Goal: Answer question/provide support: Share knowledge or assist other users

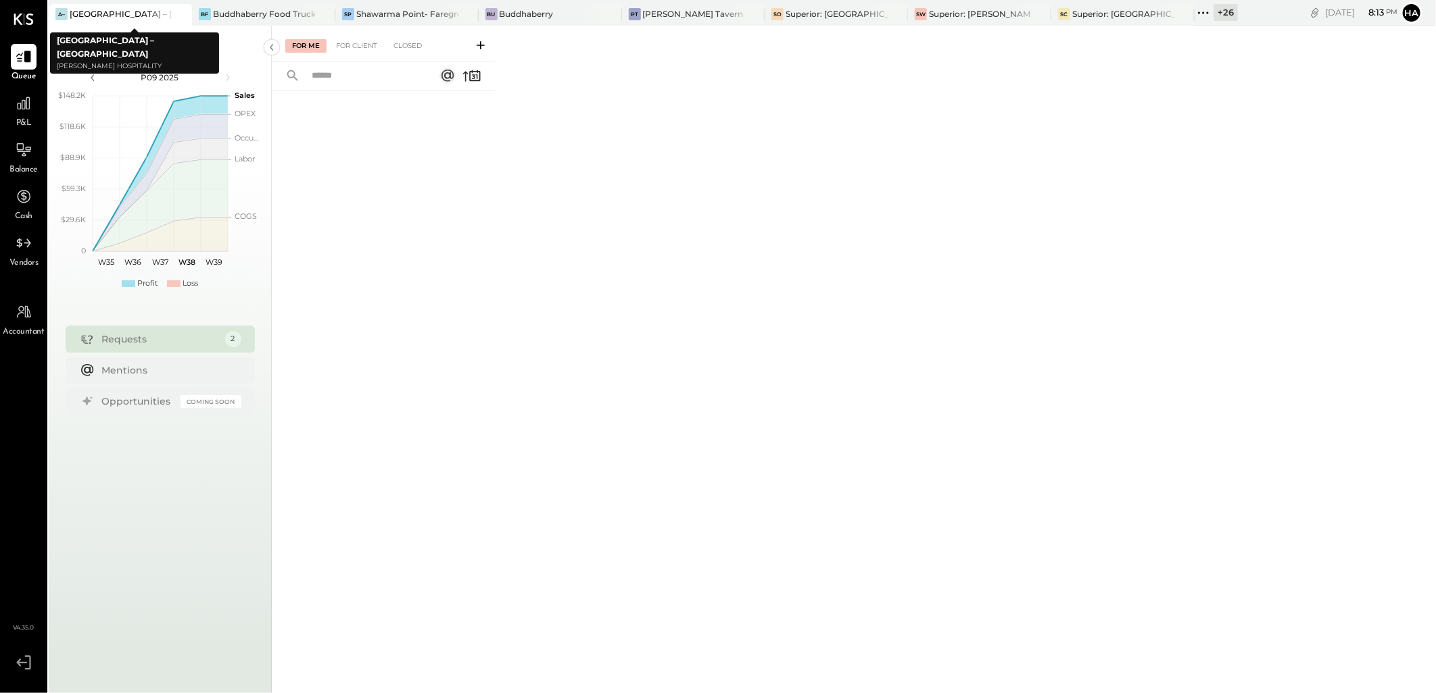
click at [185, 16] on icon at bounding box center [180, 14] width 17 height 16
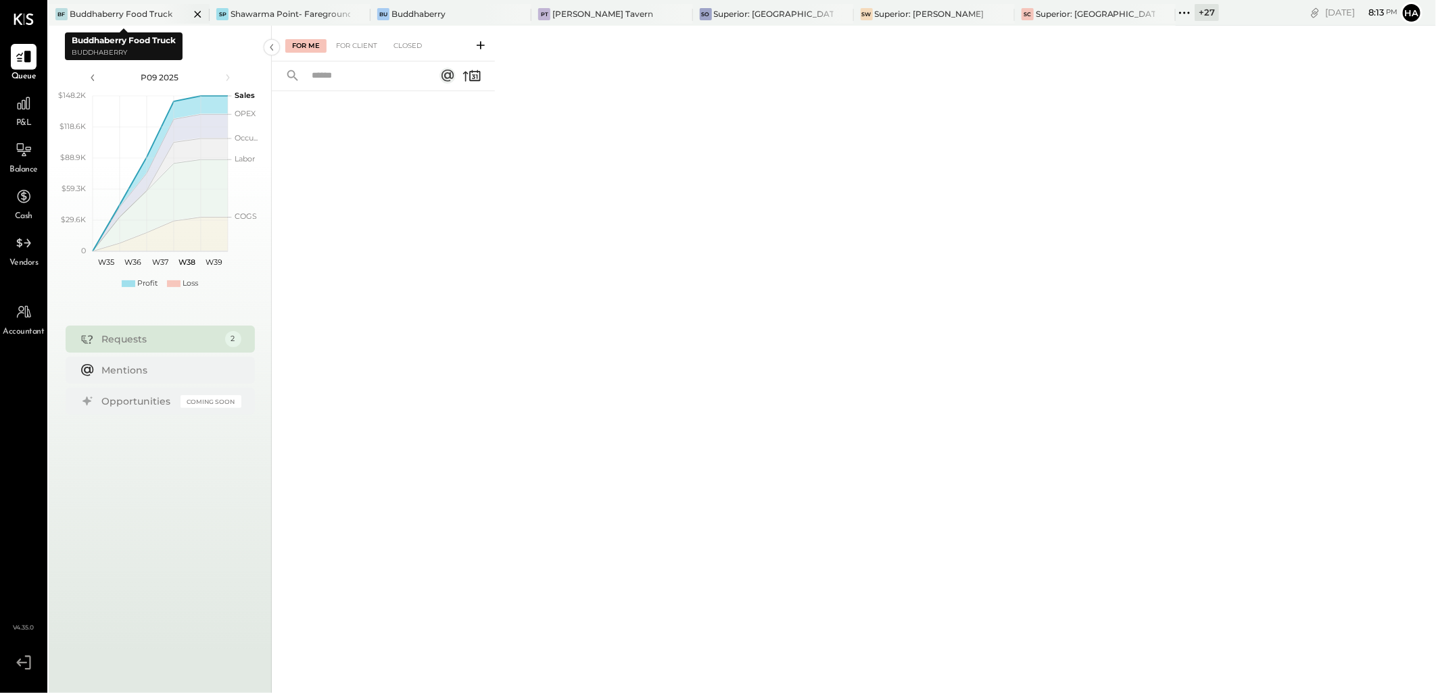
click at [93, 16] on div "Buddhaberry Food Truck" at bounding box center [121, 13] width 103 height 11
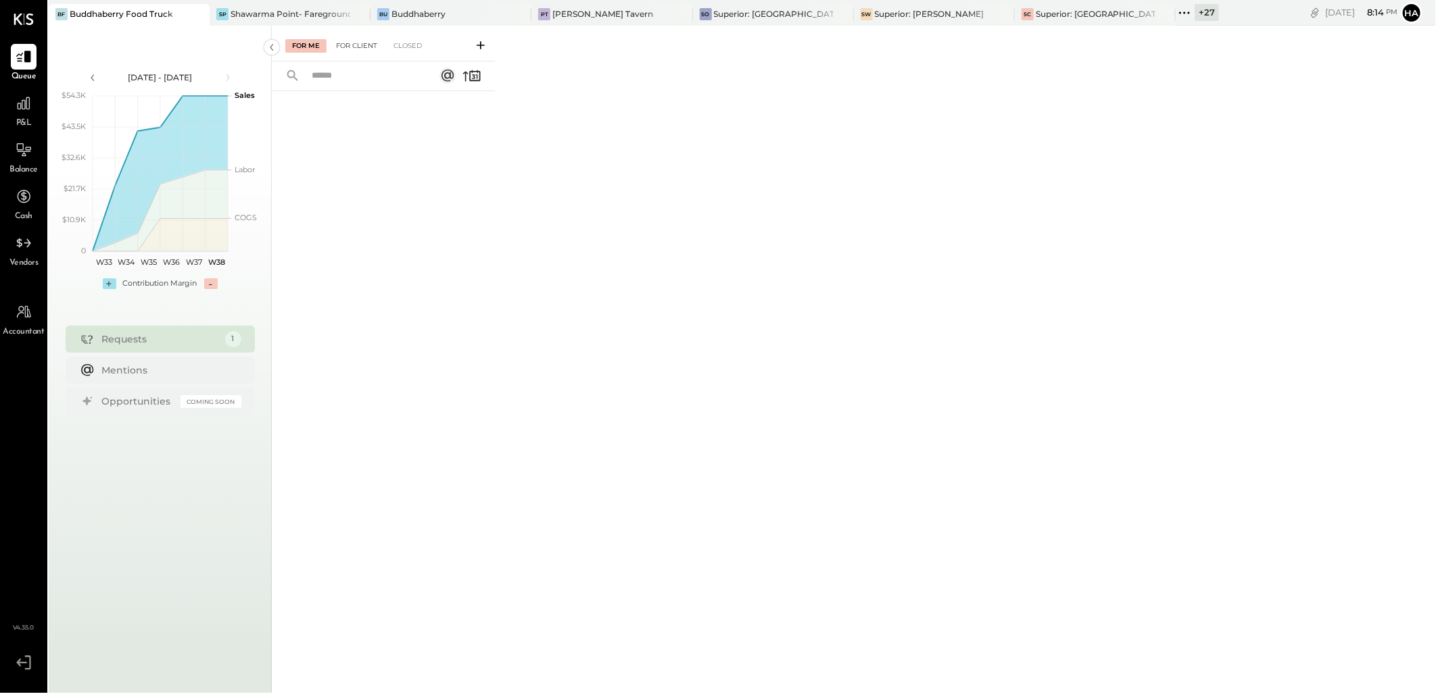
click at [339, 45] on div "For Client" at bounding box center [356, 46] width 55 height 14
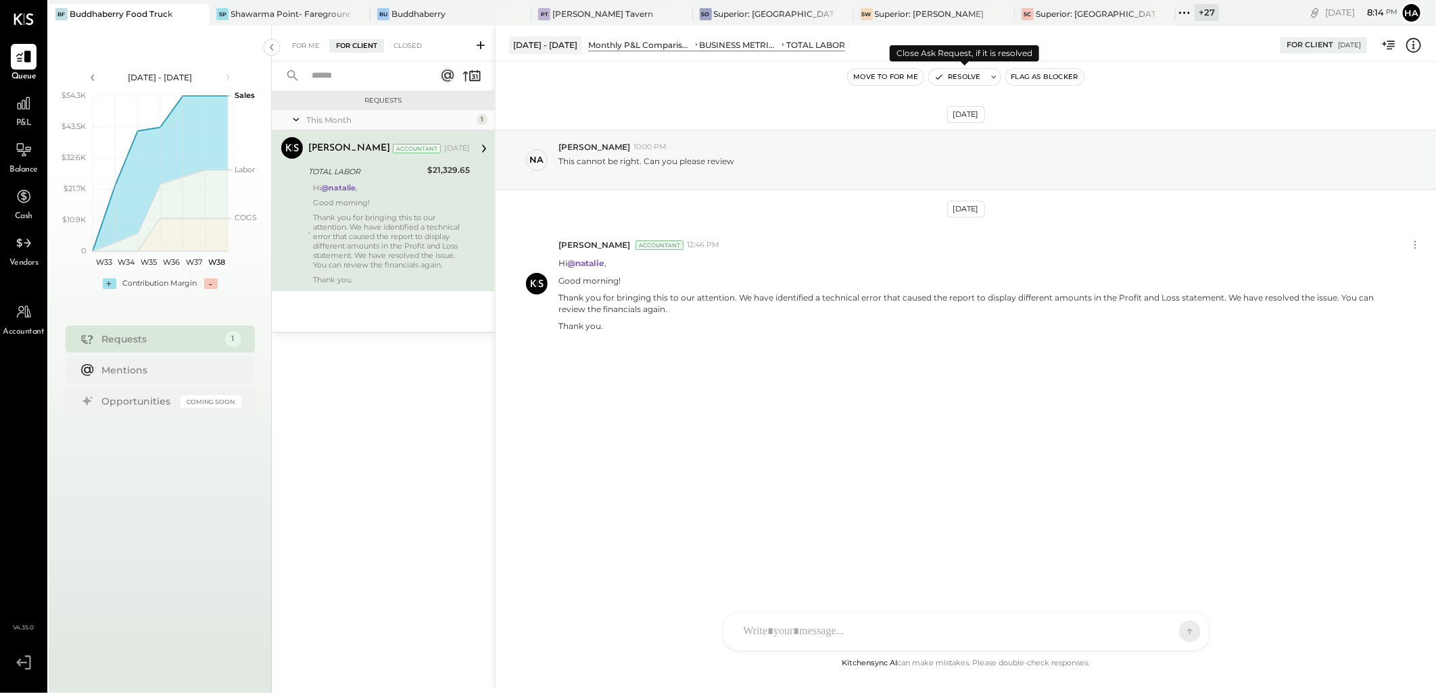
click at [964, 77] on button "Resolve" at bounding box center [957, 77] width 57 height 16
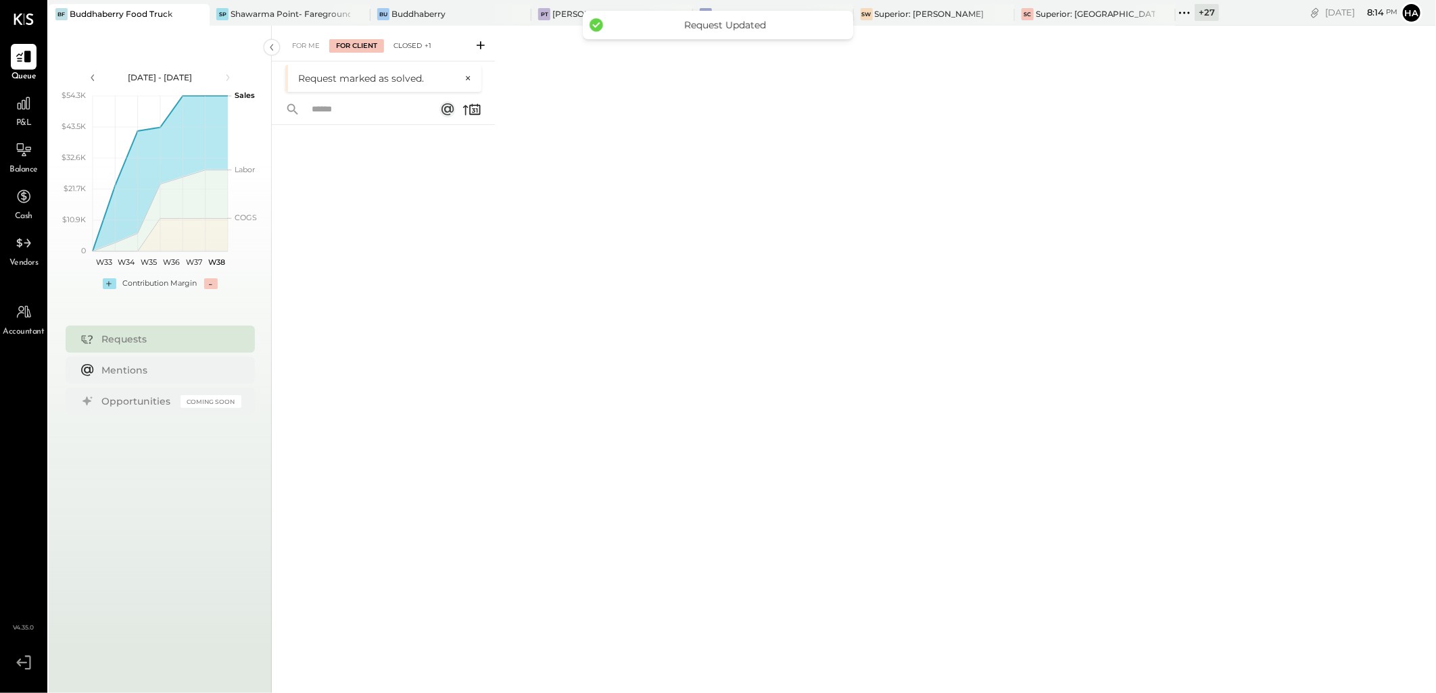
click at [410, 43] on div "Closed +1" at bounding box center [412, 46] width 51 height 14
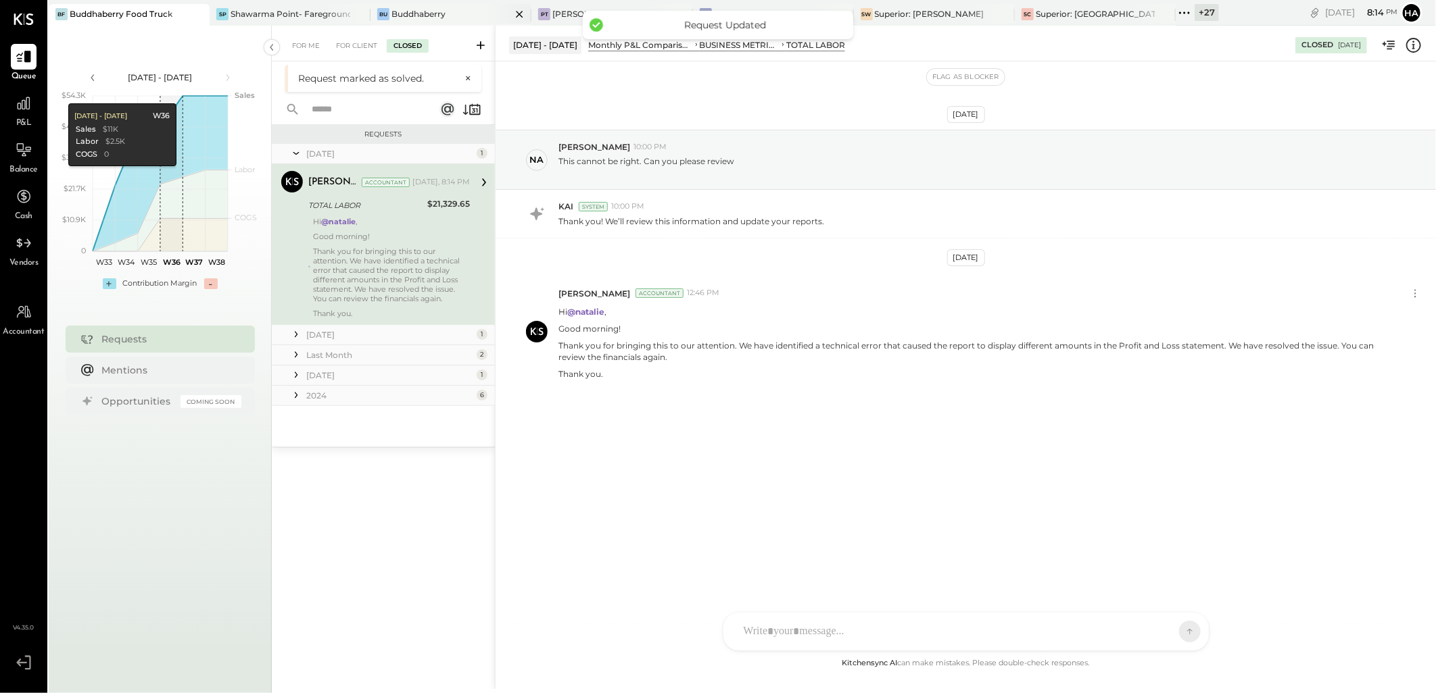
click at [418, 10] on div "Buddhaberry" at bounding box center [418, 13] width 54 height 11
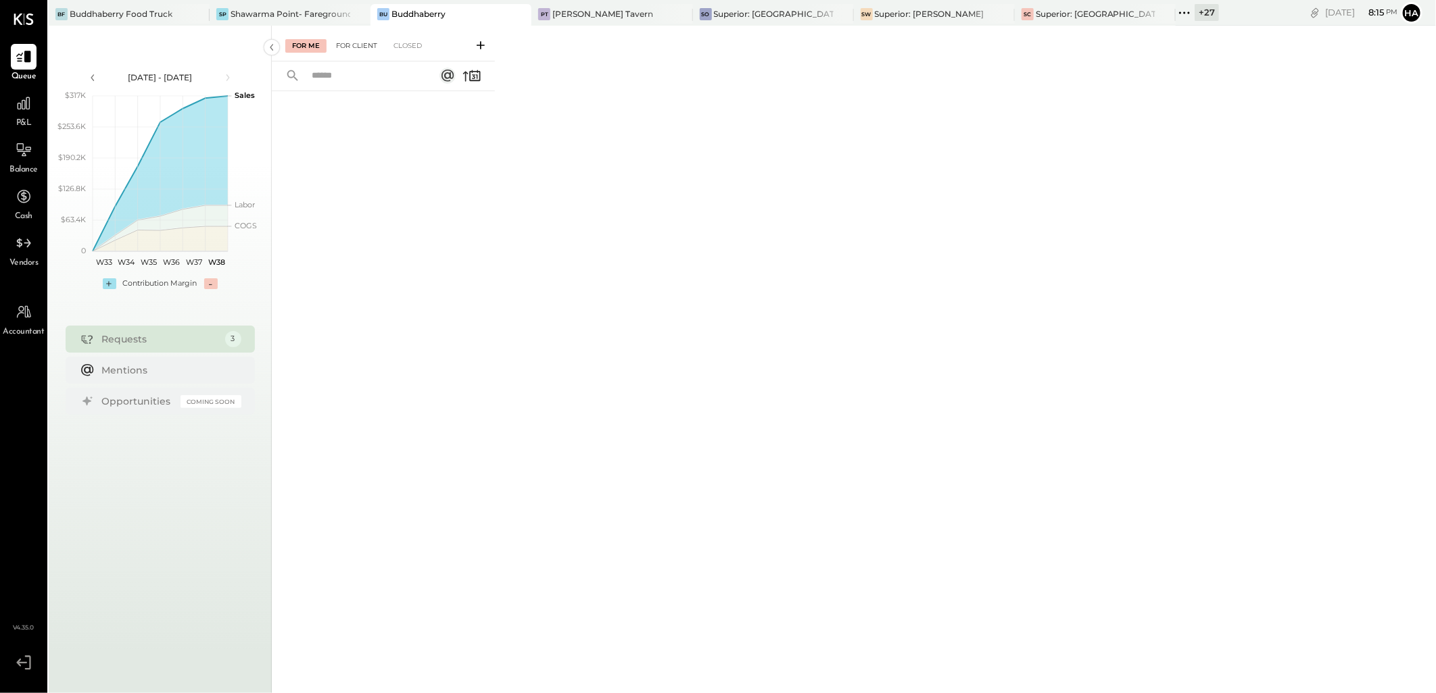
click at [351, 42] on div "For Client" at bounding box center [356, 46] width 55 height 14
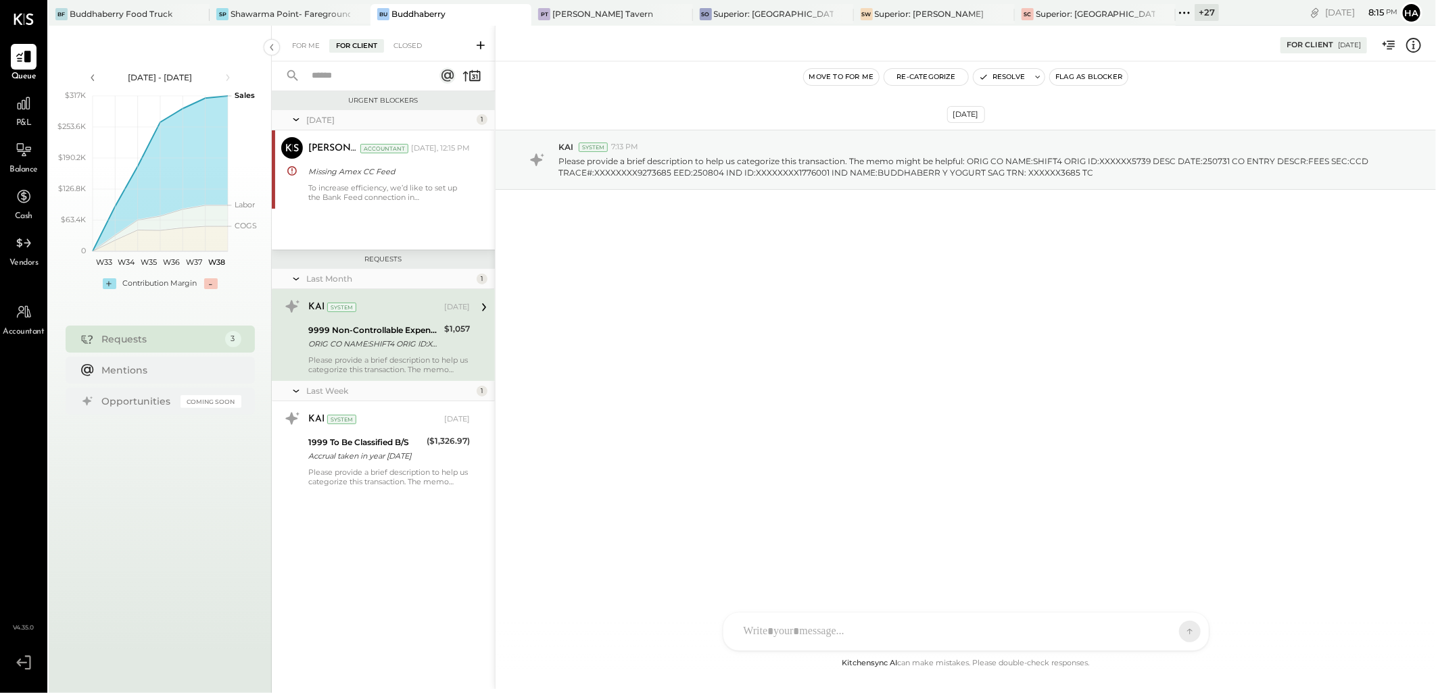
click at [389, 335] on div "9999 Non-Controllable Expenses:Other Income and Expenses:To Be Classified P&L" at bounding box center [374, 331] width 132 height 14
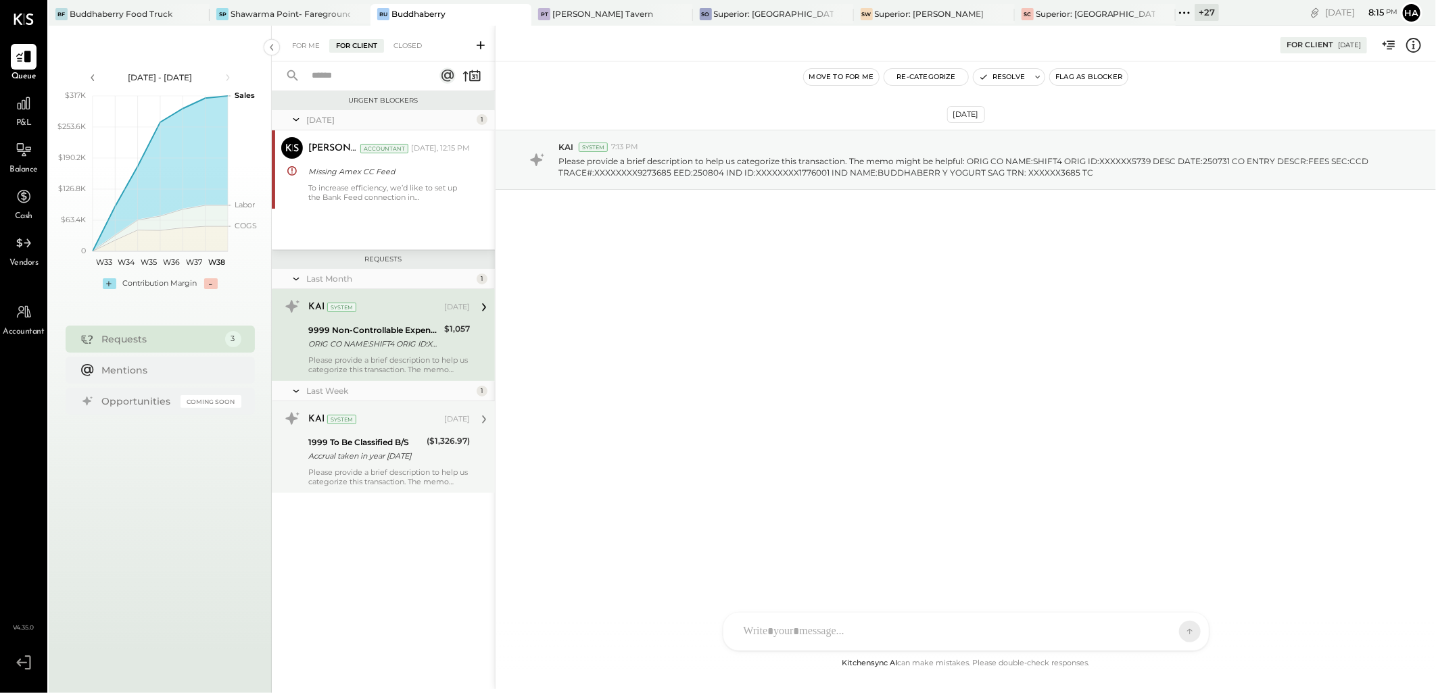
click at [359, 462] on div "Accrual taken in year [DATE]" at bounding box center [365, 456] width 114 height 14
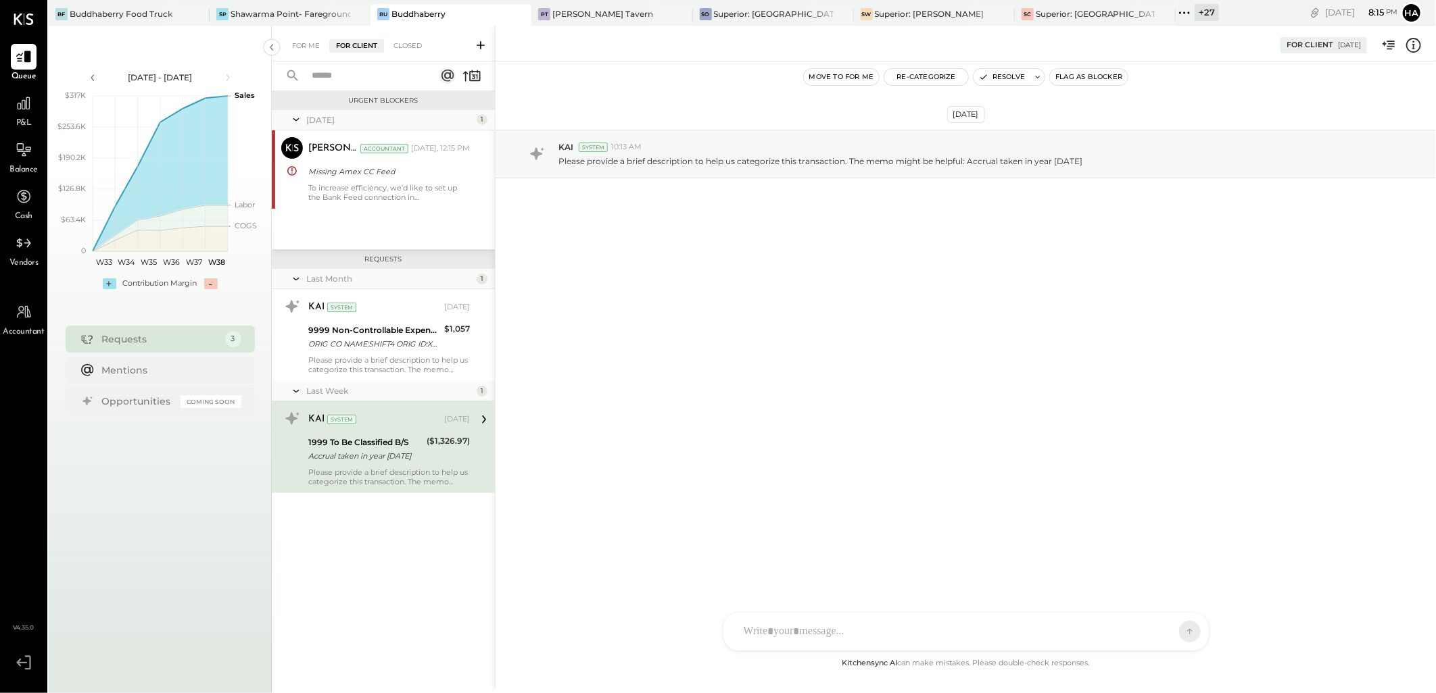
click at [1194, 16] on div "+ 27" at bounding box center [1206, 12] width 24 height 17
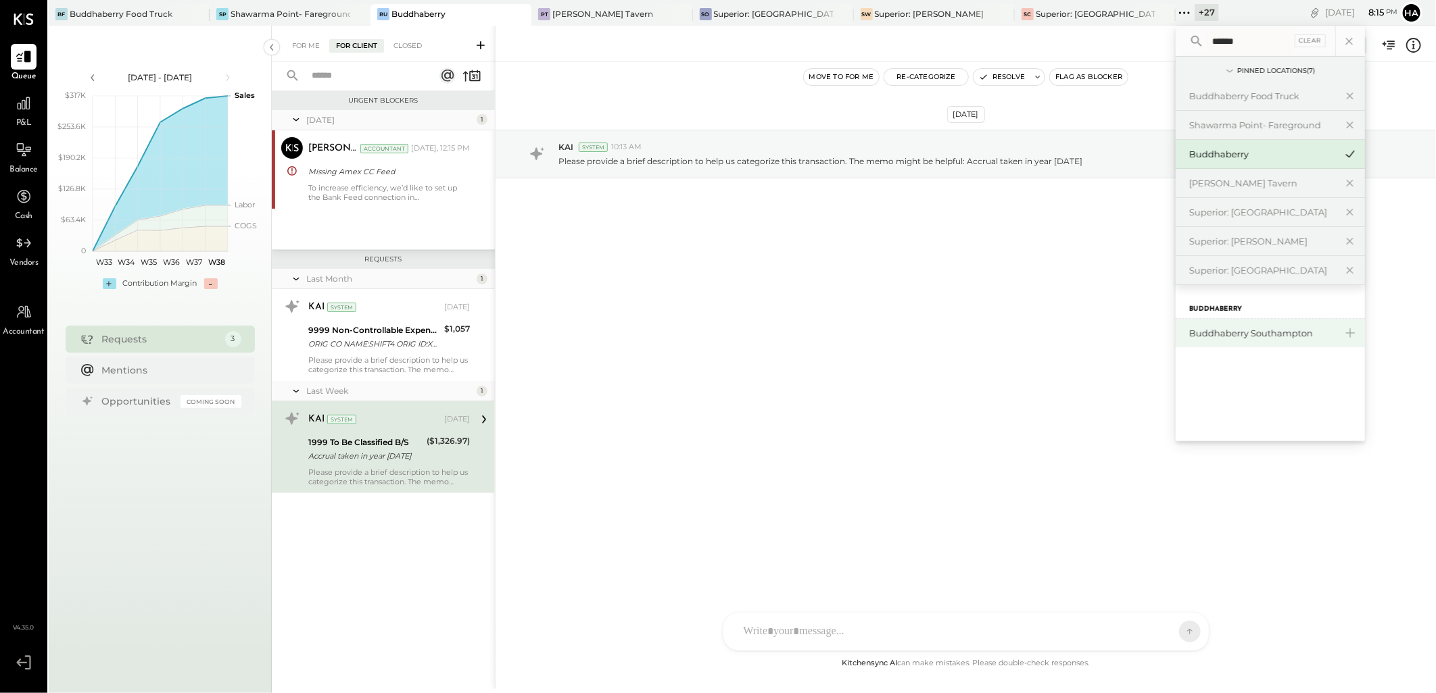
type input "******"
click at [1212, 329] on div "Buddhaberry Southampton" at bounding box center [1262, 333] width 146 height 13
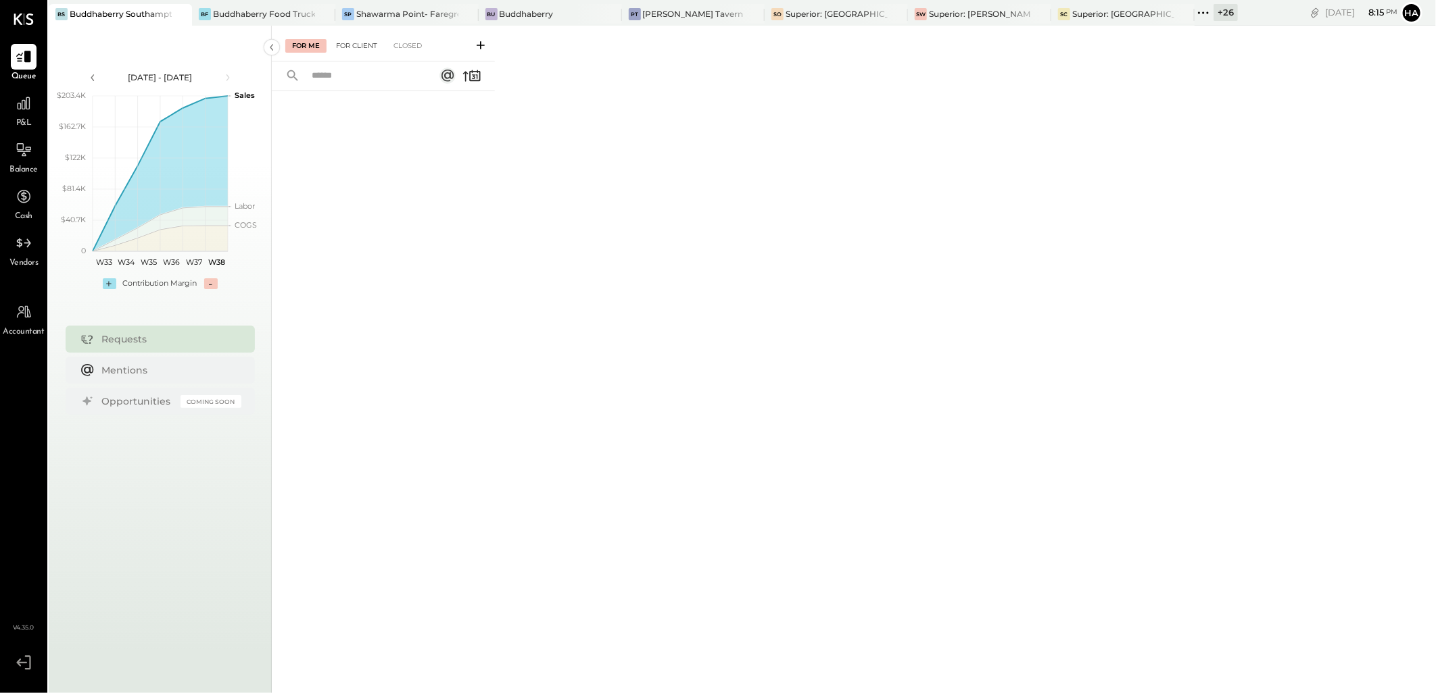
click at [354, 41] on div "For Client" at bounding box center [356, 46] width 55 height 14
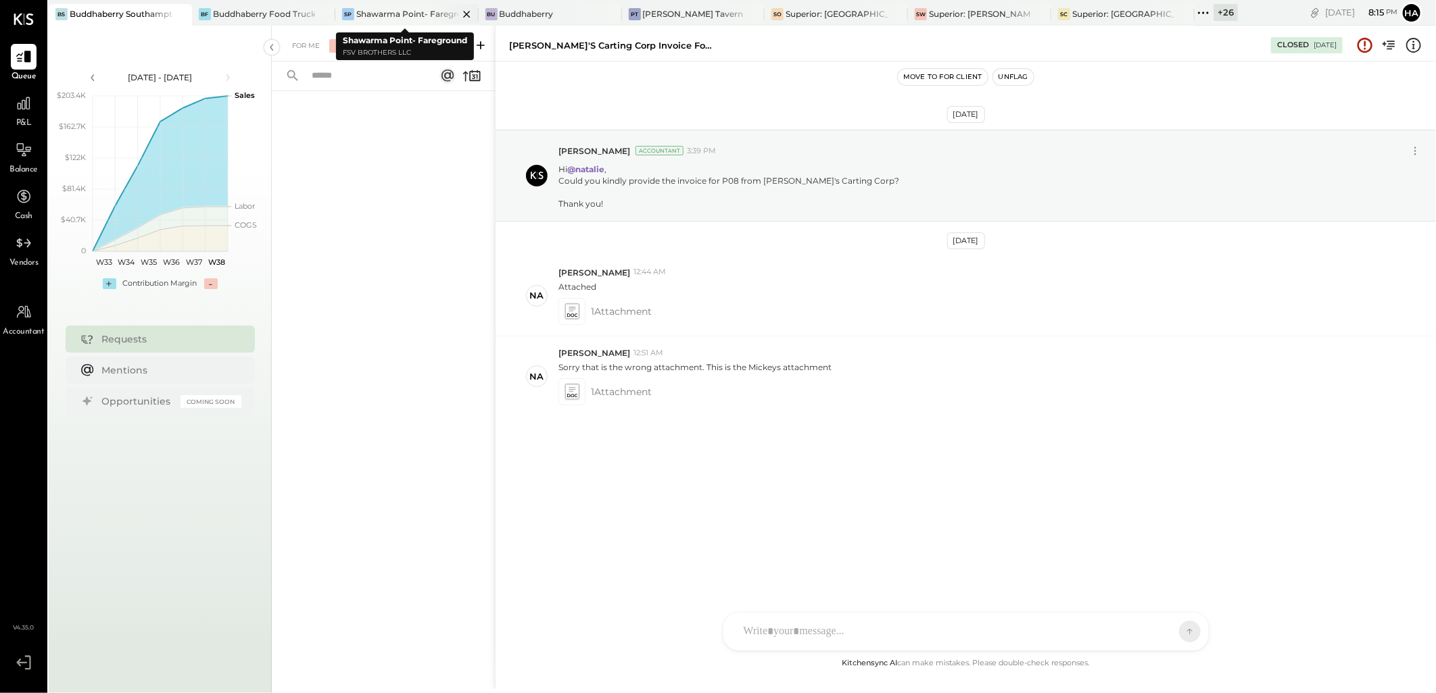
click at [406, 16] on div "Shawarma Point- Fareground" at bounding box center [407, 13] width 102 height 11
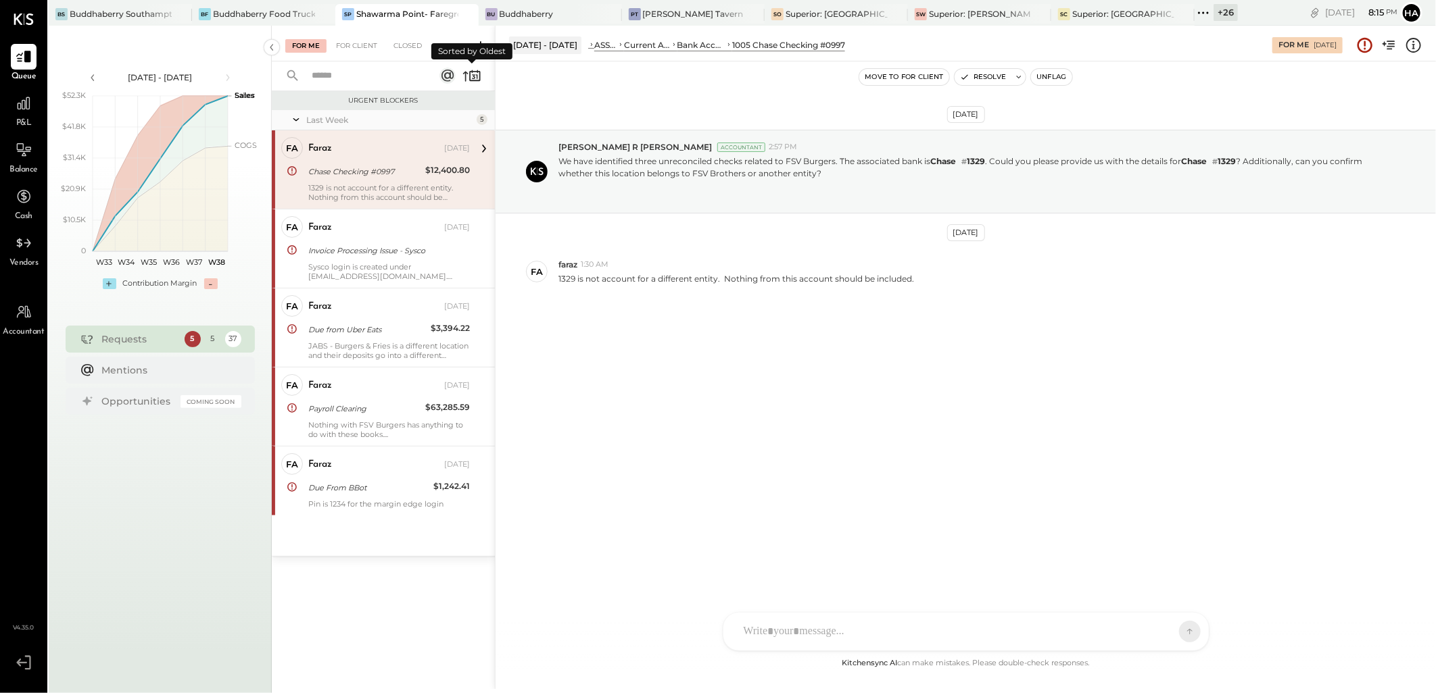
click at [465, 74] on icon at bounding box center [465, 77] width 5 height 10
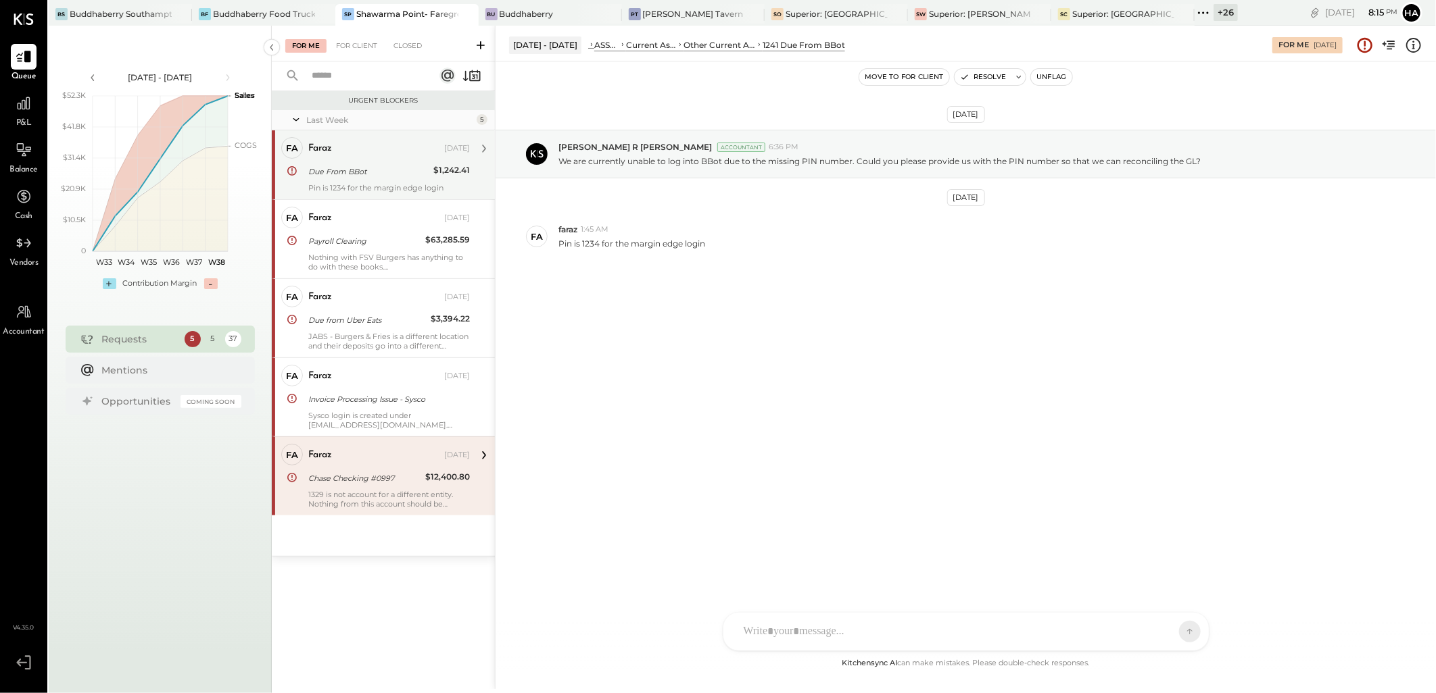
click at [360, 167] on div "Due From BBot" at bounding box center [368, 172] width 121 height 14
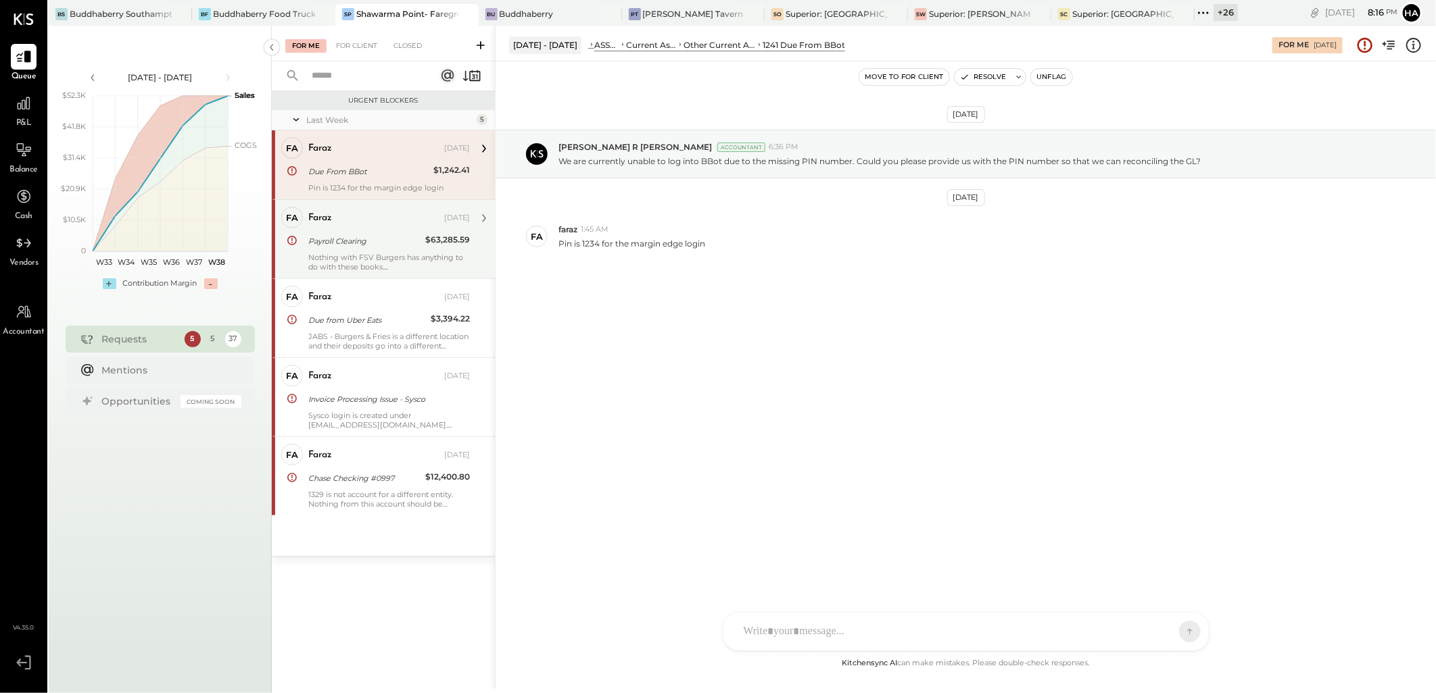
click at [360, 248] on div "Payroll Clearing" at bounding box center [364, 241] width 113 height 16
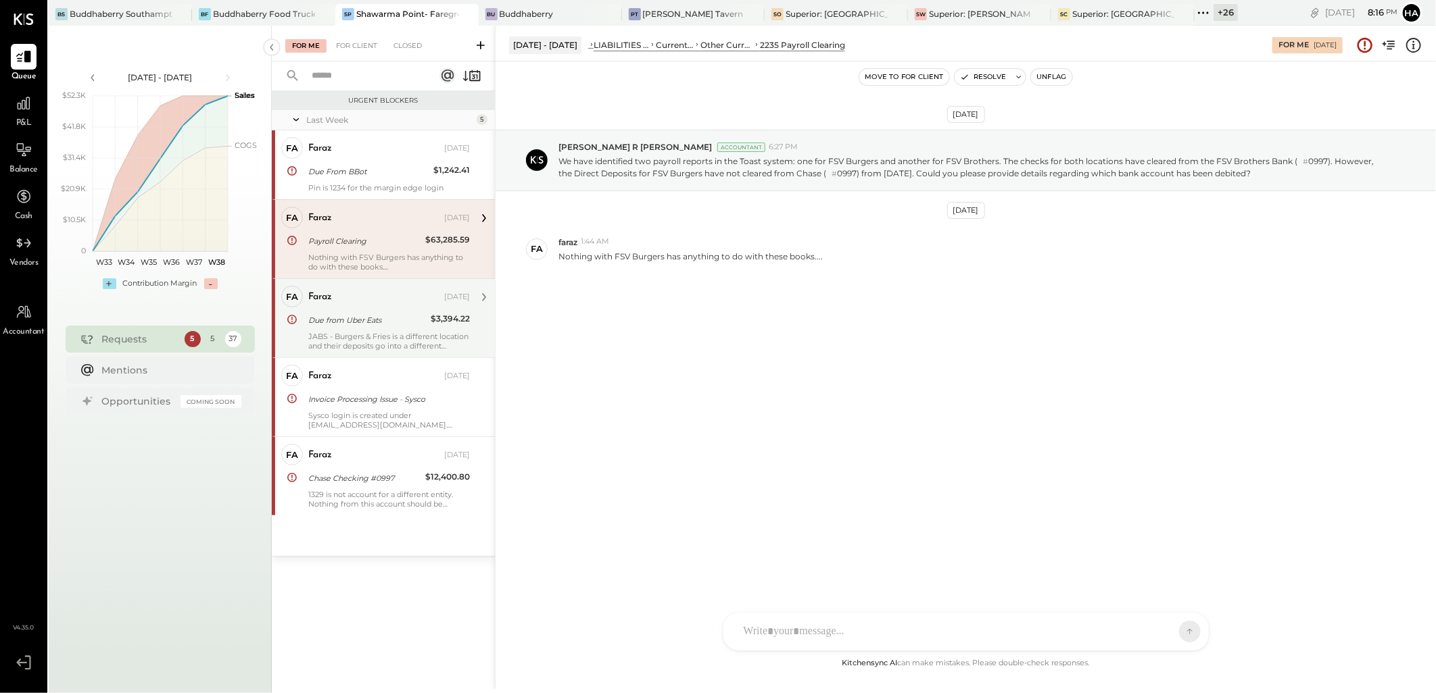
click at [360, 322] on div "Due from Uber Eats" at bounding box center [367, 321] width 118 height 14
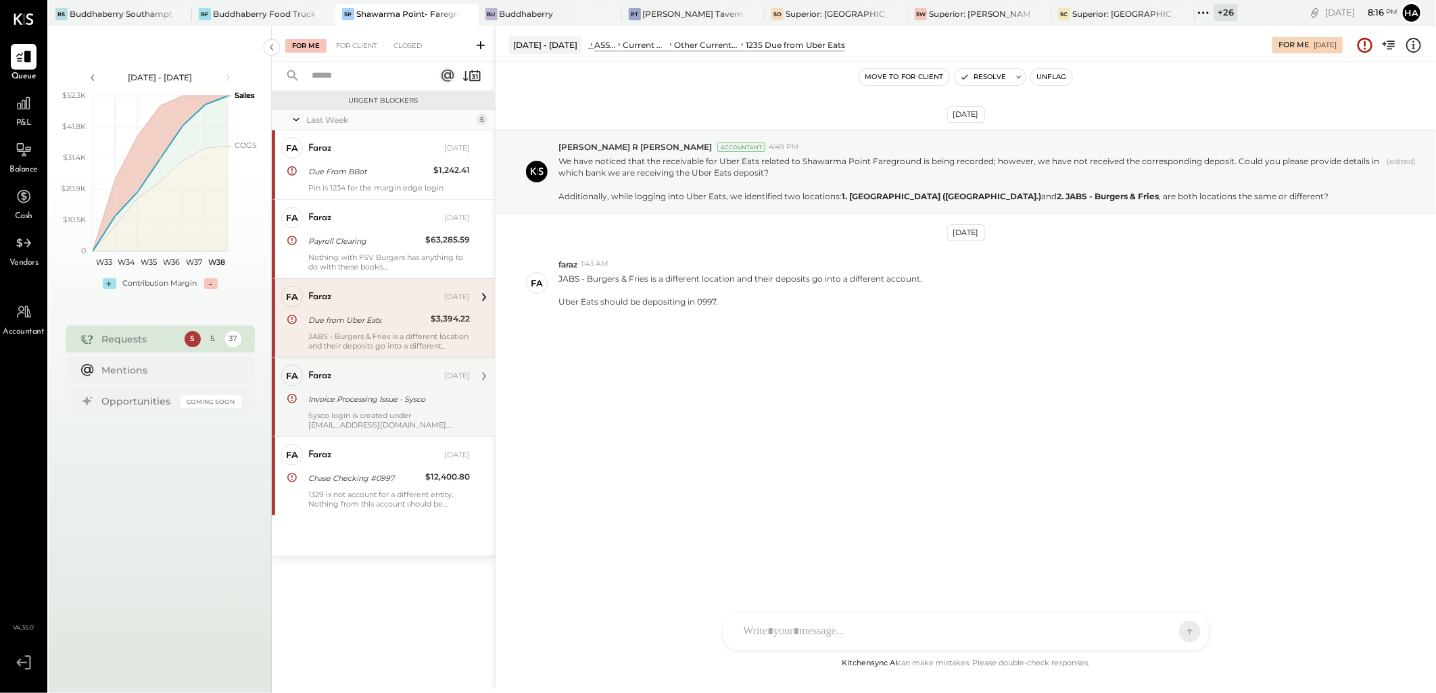
click at [372, 399] on div "Invoice Processing Issue - Sysco" at bounding box center [386, 400] width 157 height 14
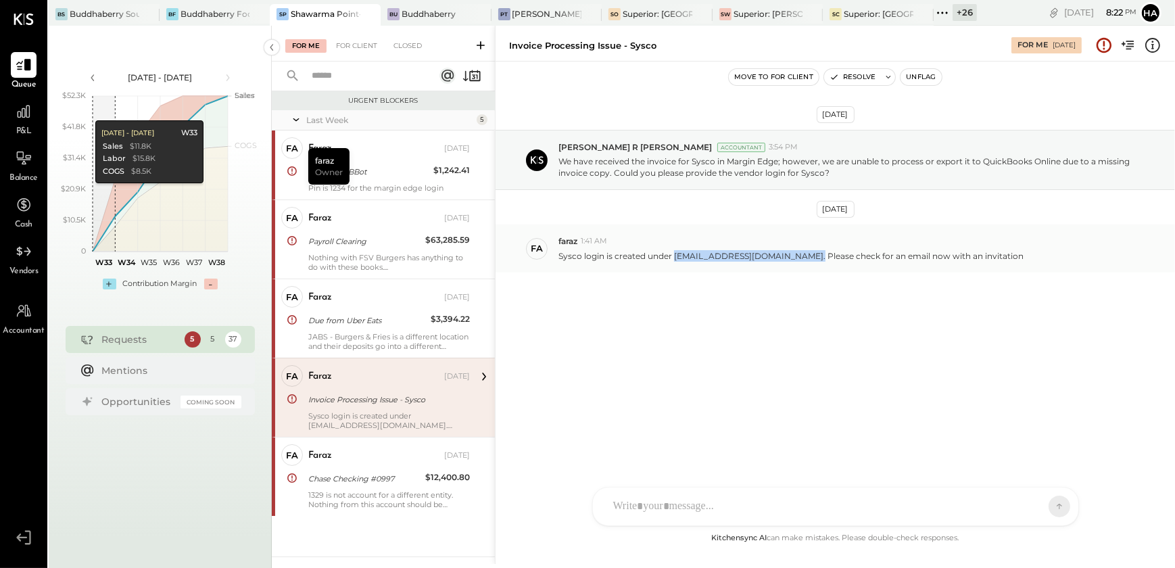
drag, startPoint x: 675, startPoint y: 253, endPoint x: 818, endPoint y: 248, distance: 142.7
click at [818, 248] on div "Sysco login is created under [EMAIL_ADDRESS][DOMAIN_NAME]. Please check for an …" at bounding box center [861, 254] width 606 height 14
copy p "[EMAIL_ADDRESS][DOMAIN_NAME]"
click at [704, 333] on div "[DATE] [PERSON_NAME] R [PERSON_NAME] Accountant 3:54 PM We have received the in…" at bounding box center [834, 234] width 679 height 278
drag, startPoint x: 675, startPoint y: 254, endPoint x: 817, endPoint y: 256, distance: 142.0
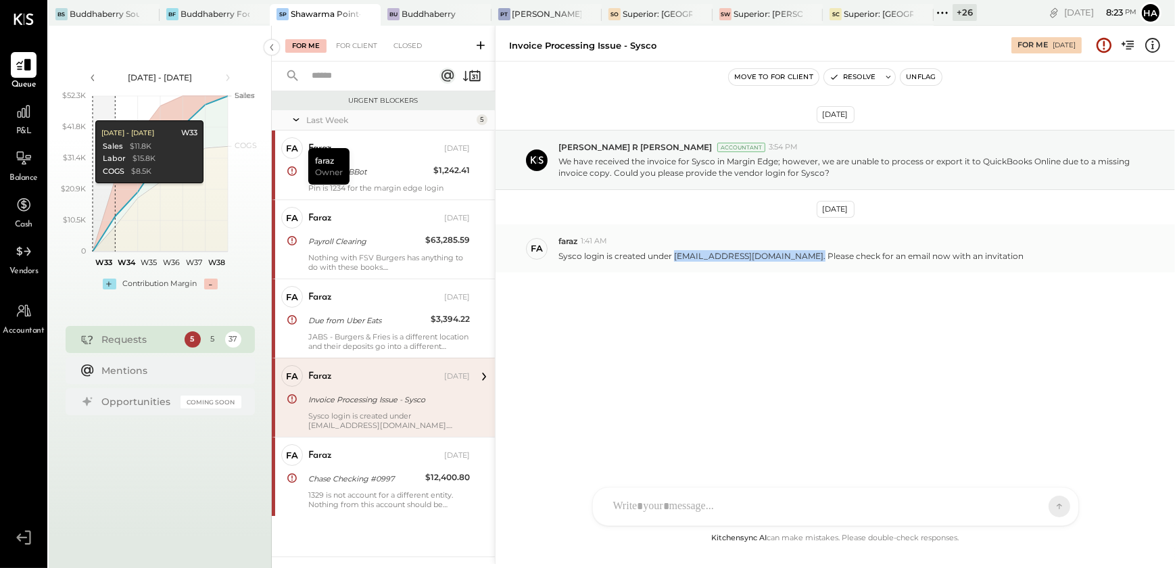
click at [817, 256] on p "Sysco login is created under [EMAIL_ADDRESS][DOMAIN_NAME]. Please check for an …" at bounding box center [790, 255] width 465 height 11
click at [635, 510] on div "[PERSON_NAME] [PERSON_NAME] MC [PERSON_NAME] CR [PERSON_NAME] R [PERSON_NAME] A…" at bounding box center [835, 506] width 487 height 39
click at [632, 440] on div at bounding box center [835, 449] width 458 height 54
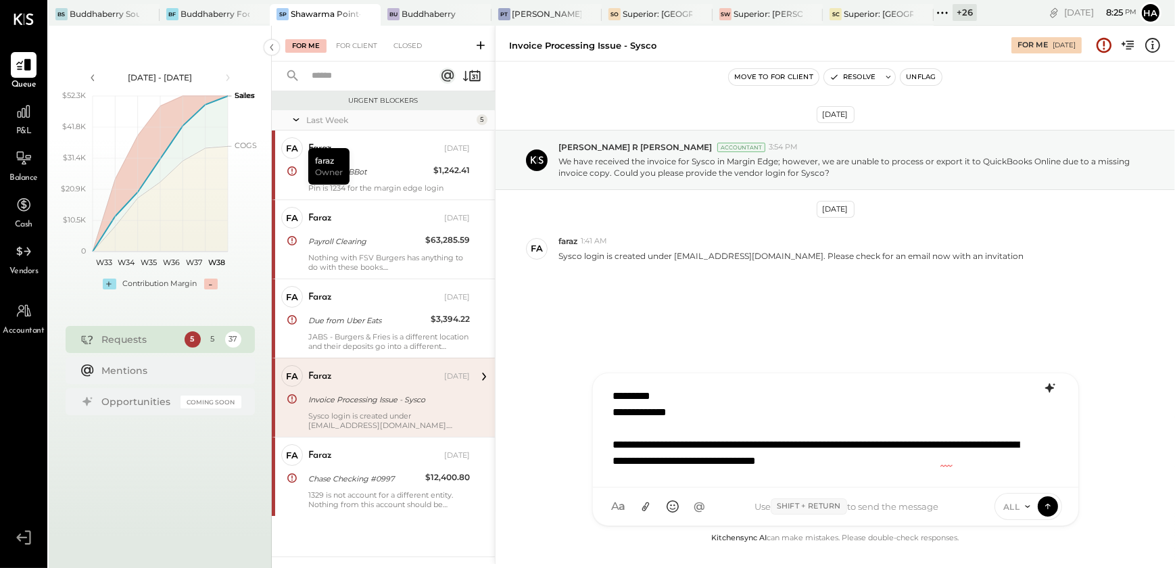
click at [1052, 388] on icon at bounding box center [1048, 387] width 9 height 9
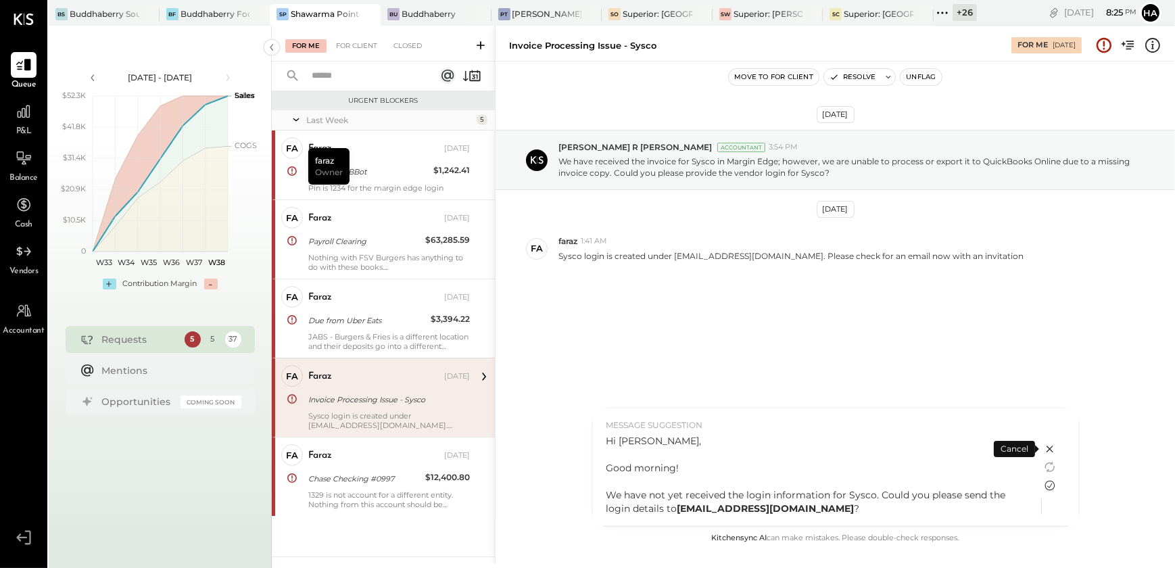
click at [1050, 482] on icon at bounding box center [1050, 485] width 16 height 16
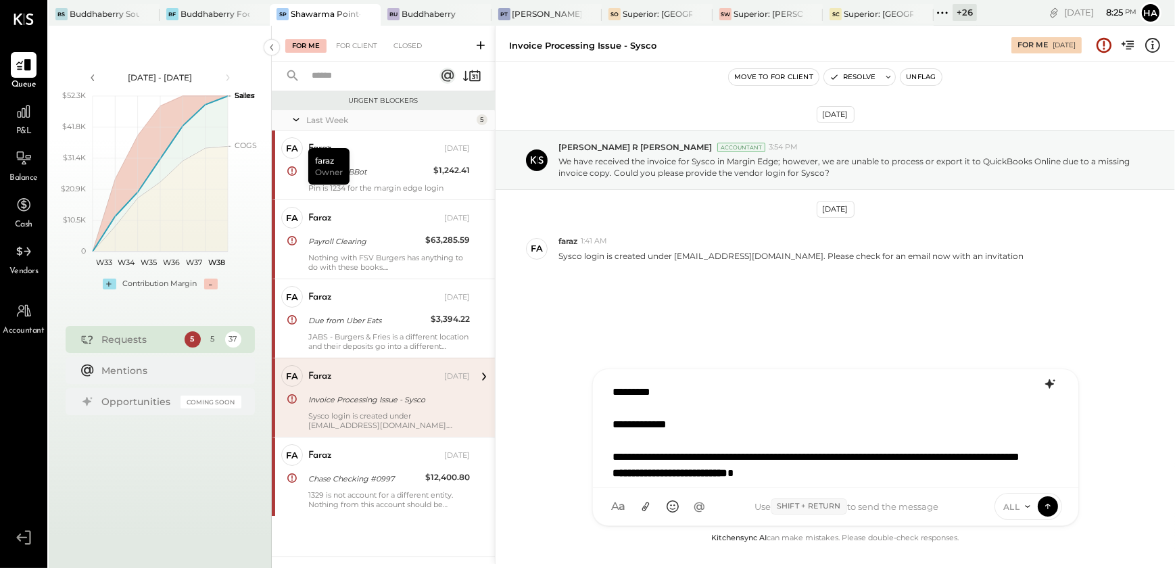
scroll to position [2, 0]
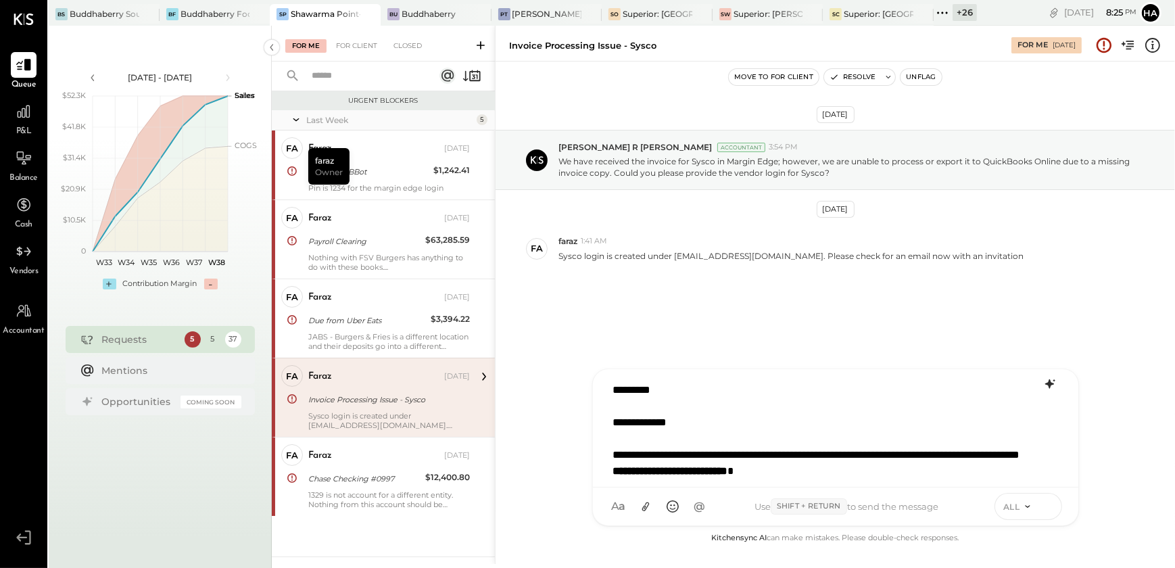
click at [1046, 504] on icon at bounding box center [1046, 504] width 5 height 3
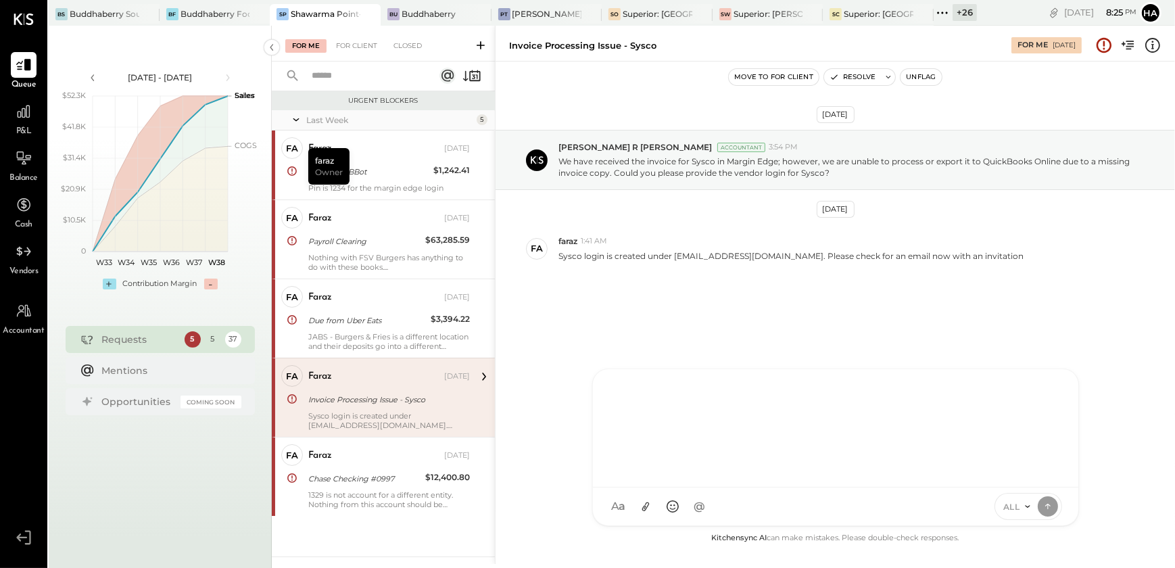
scroll to position [0, 0]
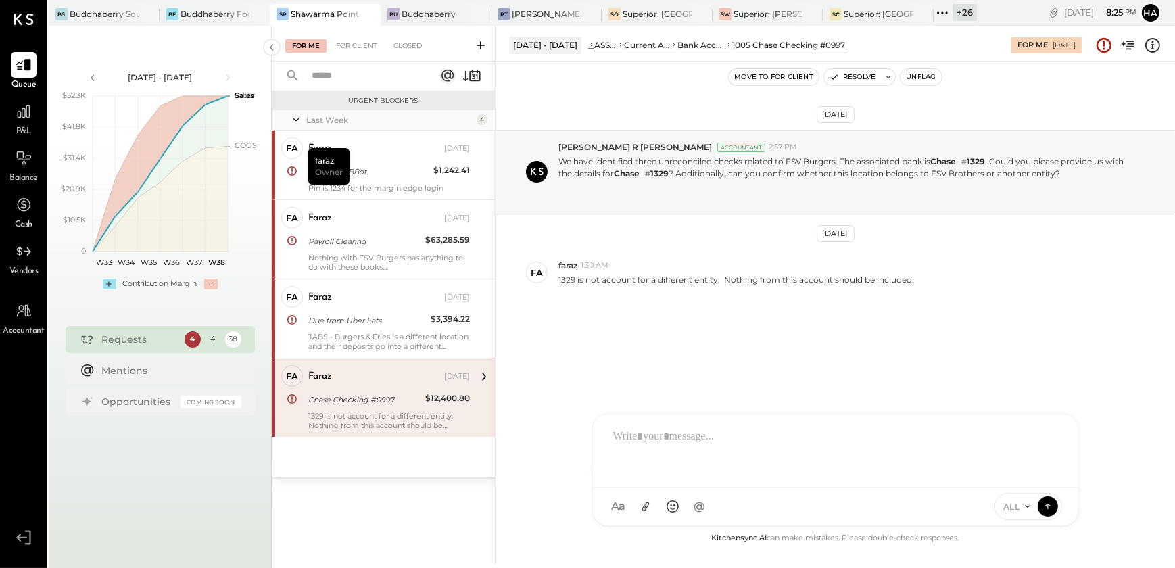
click at [389, 399] on div "Chase Checking #0997" at bounding box center [364, 400] width 113 height 14
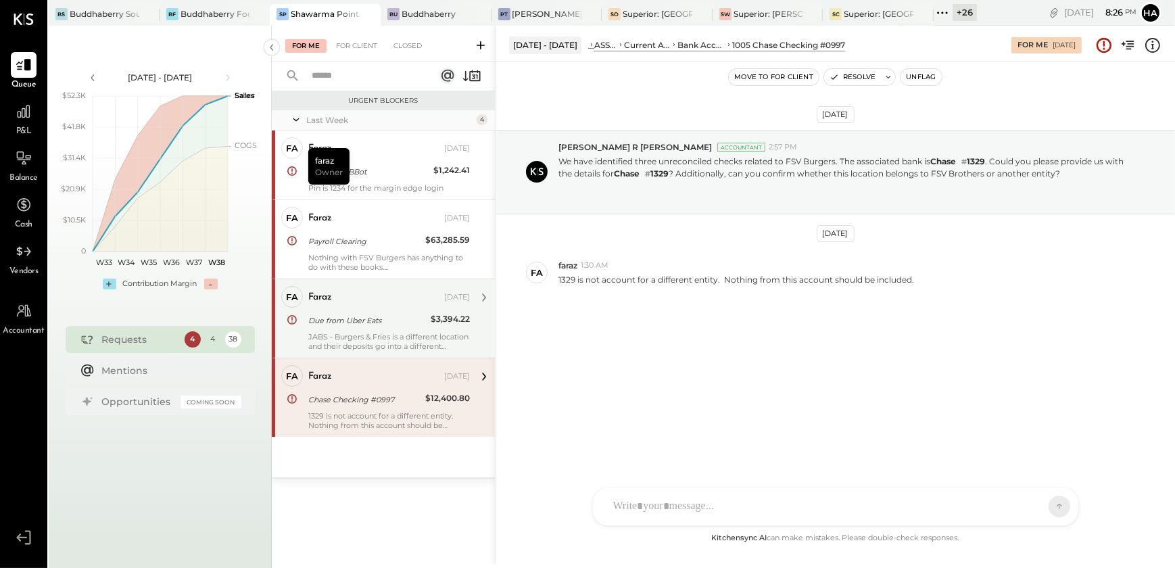
click at [401, 315] on div "Due from Uber Eats" at bounding box center [367, 321] width 118 height 14
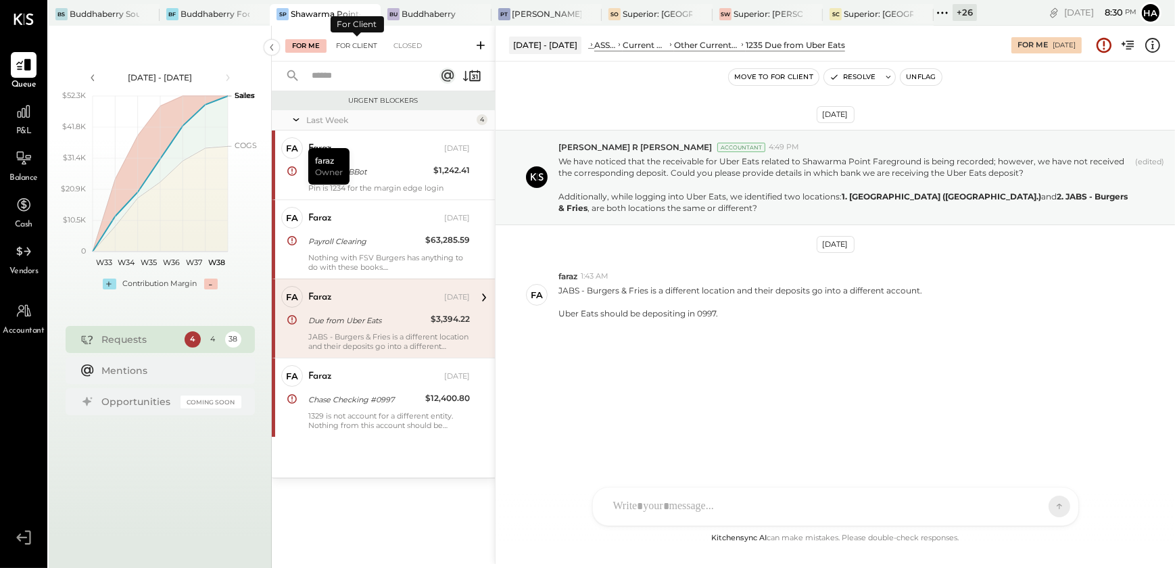
click at [364, 48] on div "For Client" at bounding box center [356, 46] width 55 height 14
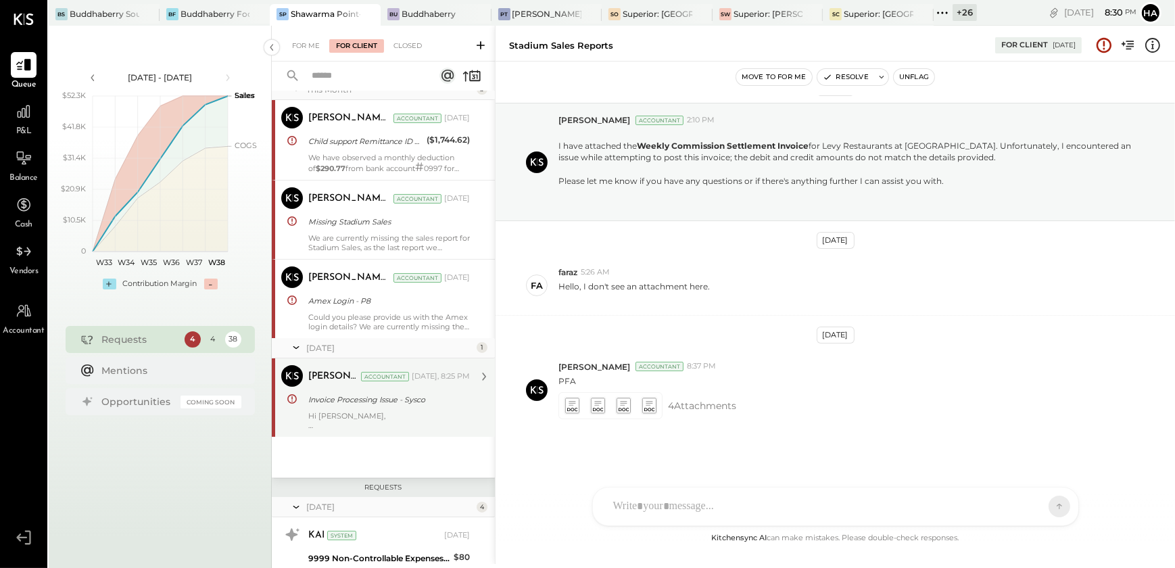
scroll to position [122, 0]
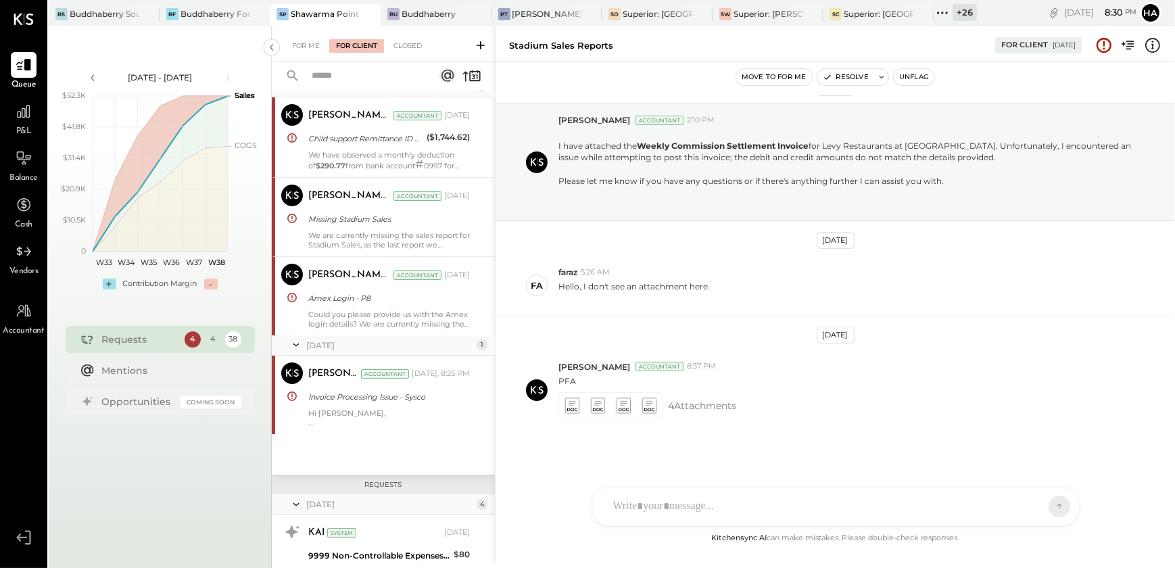
drag, startPoint x: 416, startPoint y: 393, endPoint x: 527, endPoint y: 464, distance: 132.0
click at [416, 393] on div "Invoice Processing Issue - Sysco" at bounding box center [386, 397] width 157 height 14
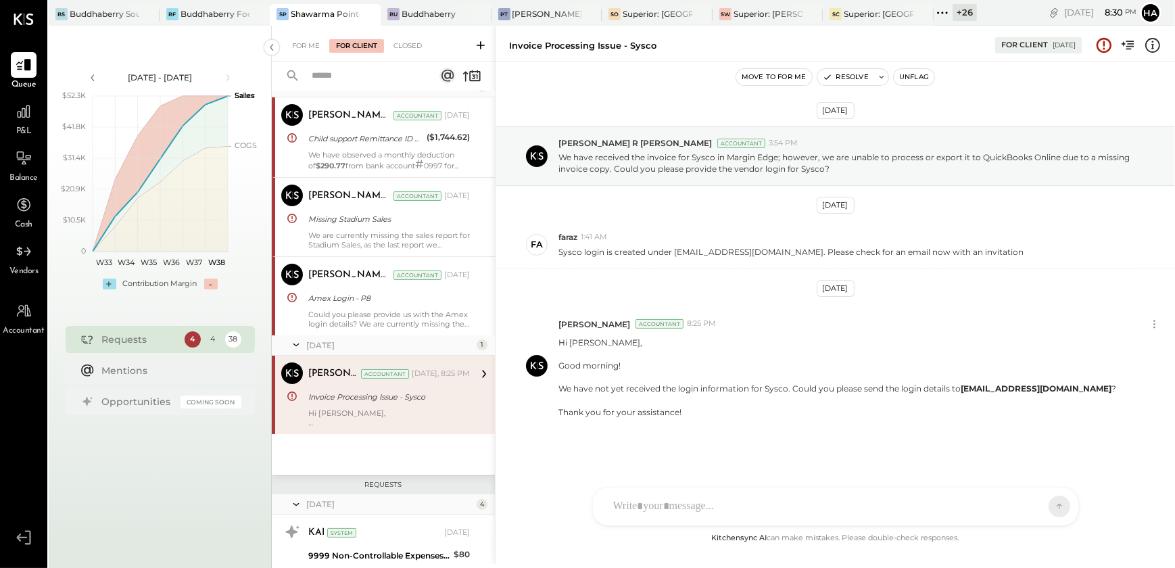
scroll to position [3, 0]
click at [1154, 326] on icon at bounding box center [1154, 325] width 14 height 14
click at [1123, 373] on button "Delete Message..." at bounding box center [1118, 370] width 91 height 22
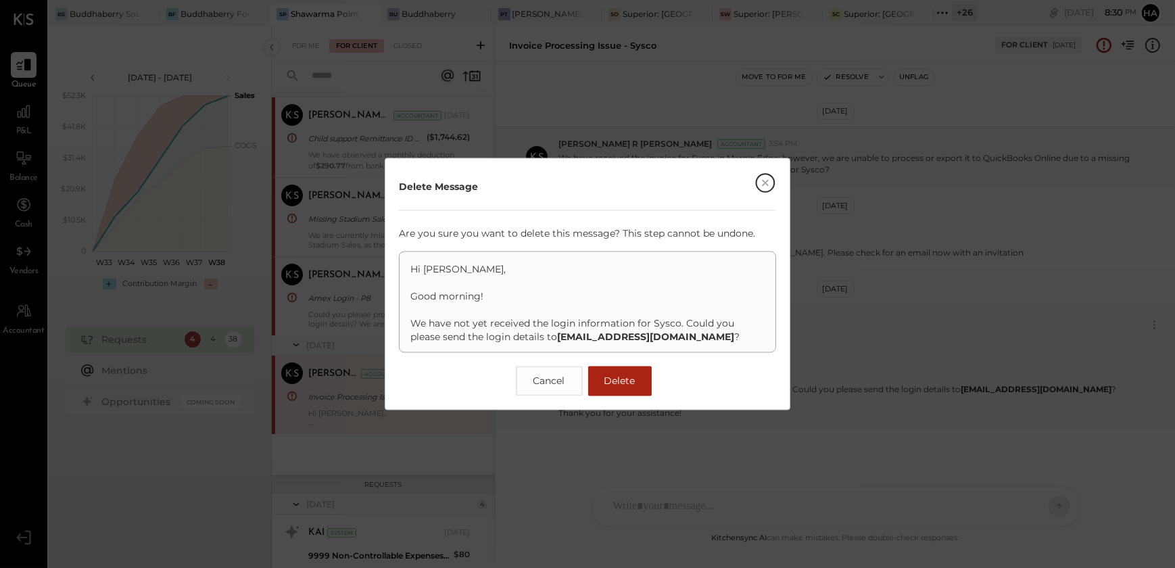
click at [617, 383] on span "Delete" at bounding box center [619, 381] width 31 height 12
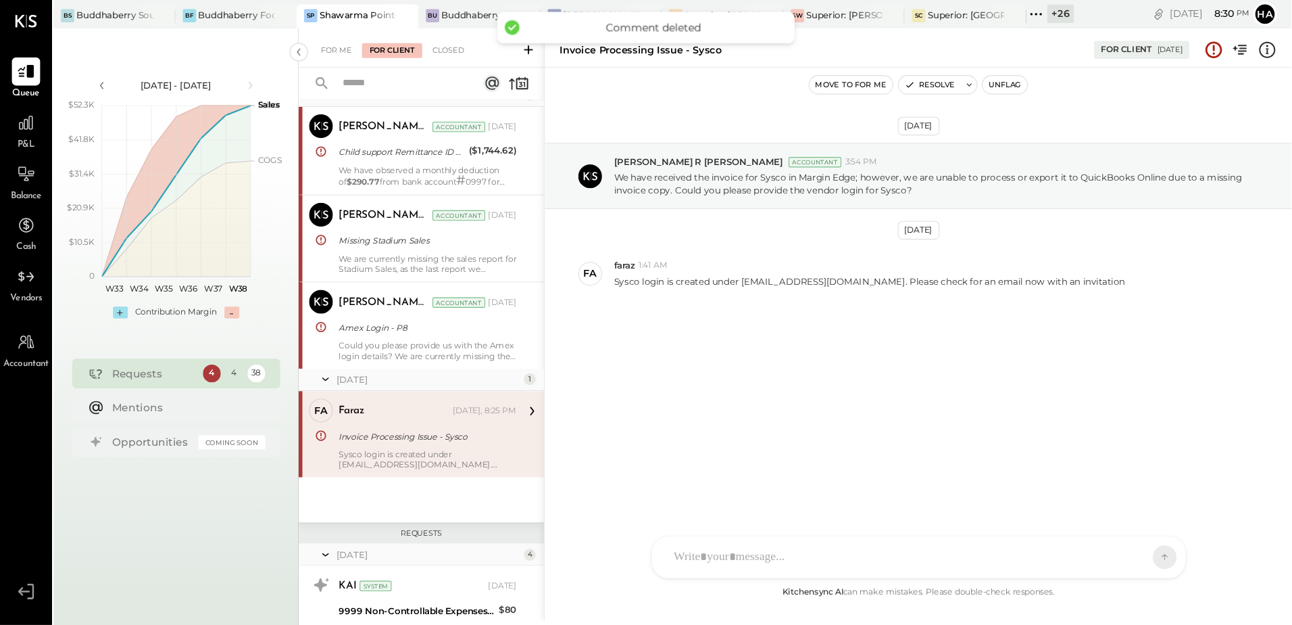
scroll to position [187, 0]
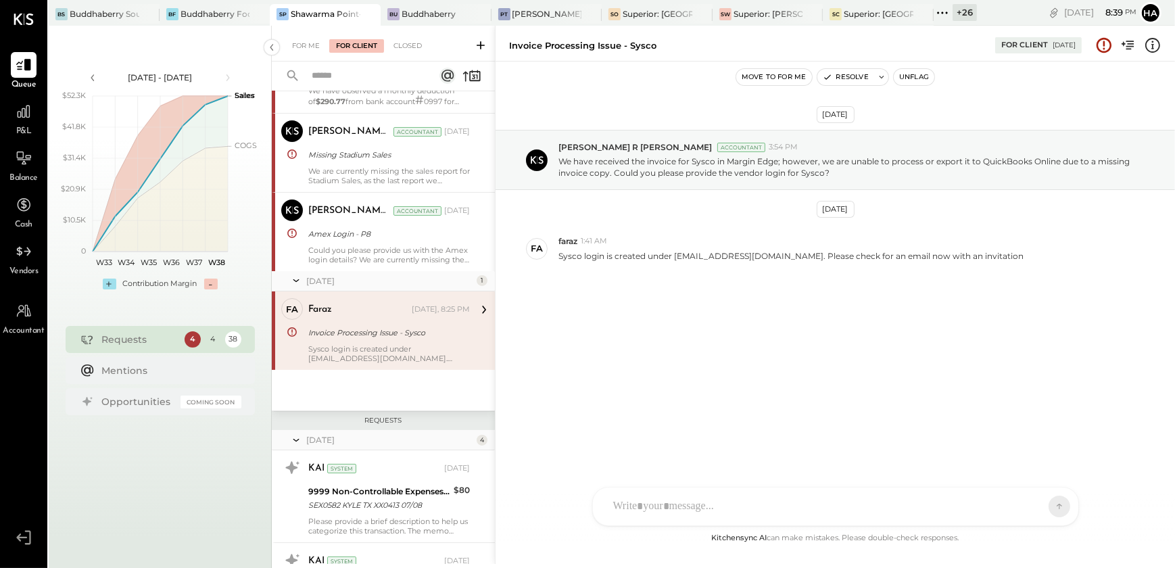
click at [680, 506] on div at bounding box center [823, 506] width 434 height 30
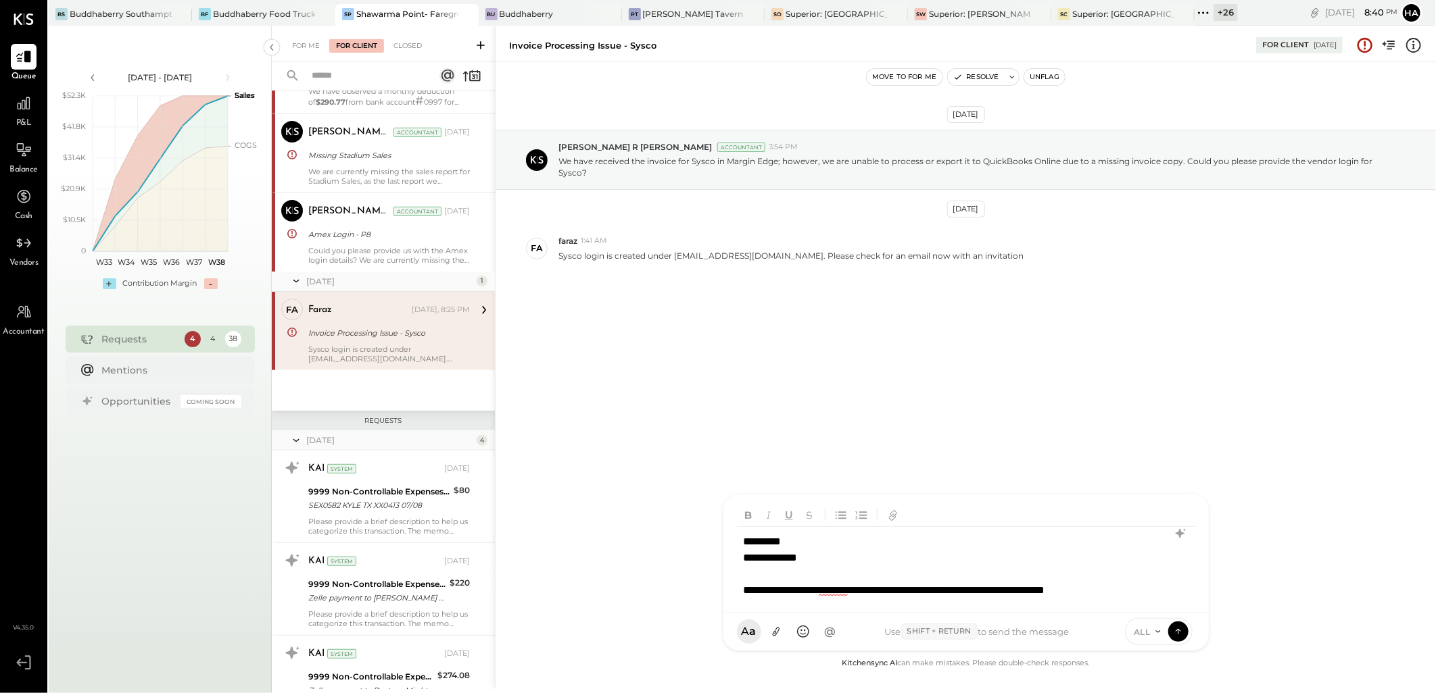
scroll to position [1, 0]
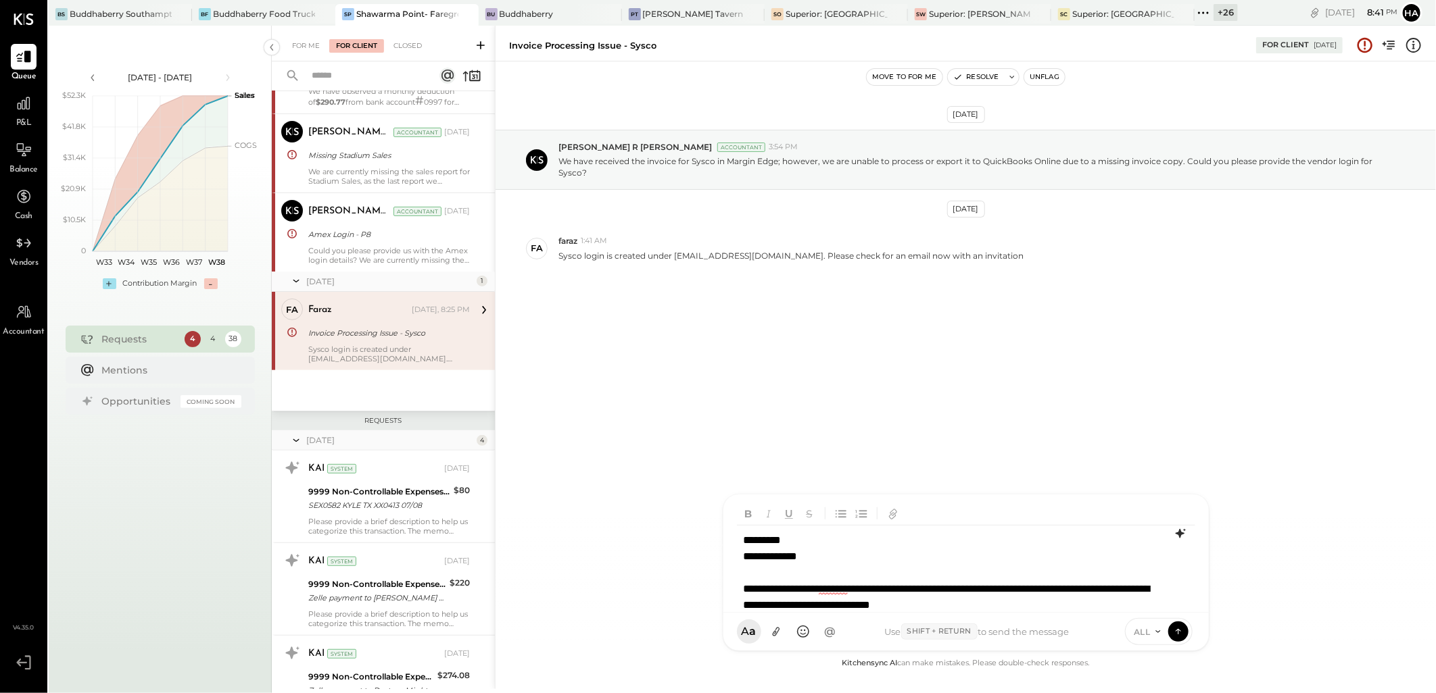
click at [1177, 535] on icon at bounding box center [1179, 533] width 9 height 9
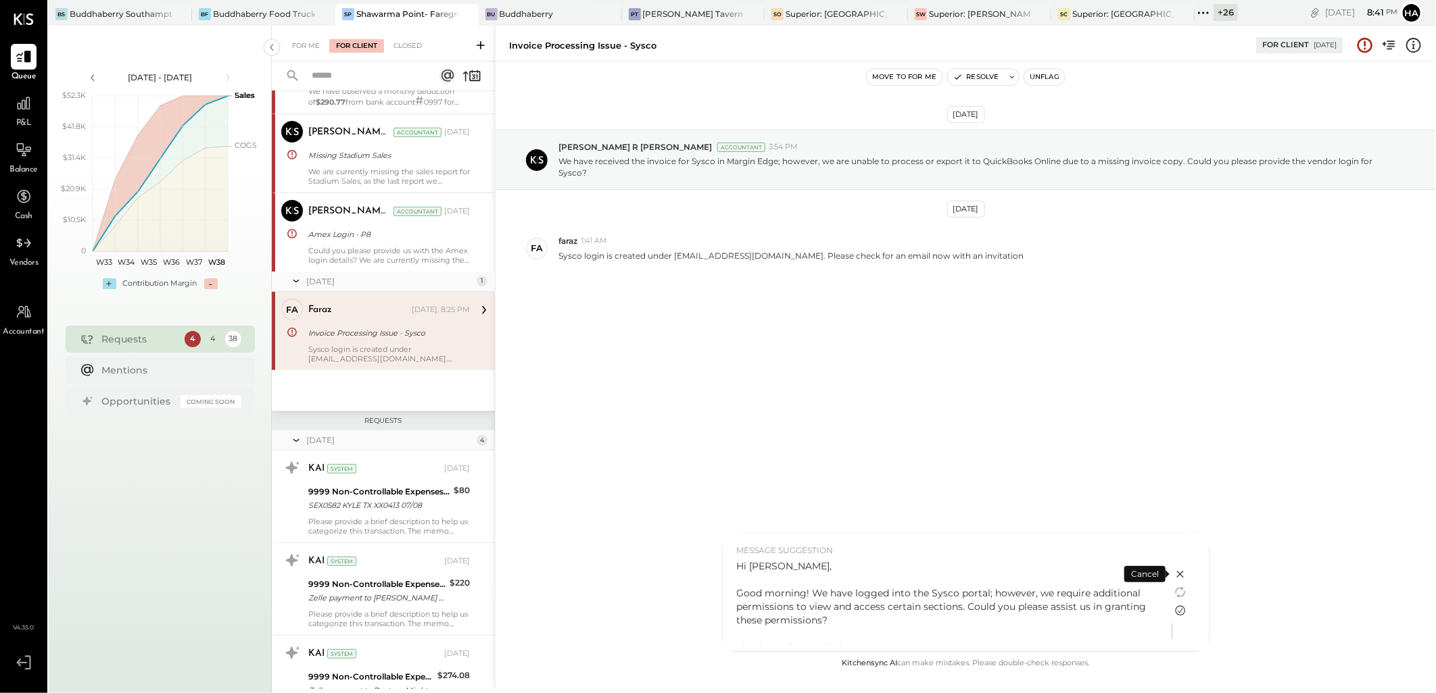
click at [1178, 612] on icon at bounding box center [1180, 611] width 10 height 10
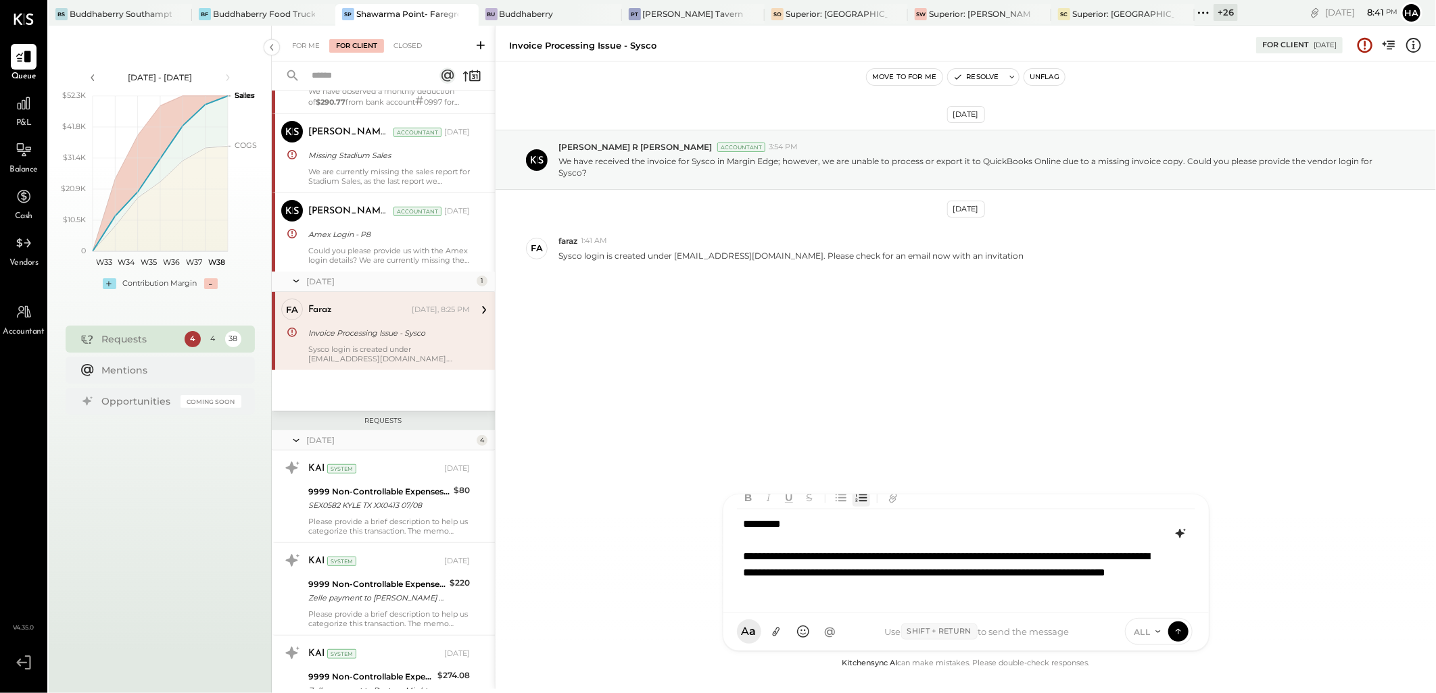
scroll to position [0, 0]
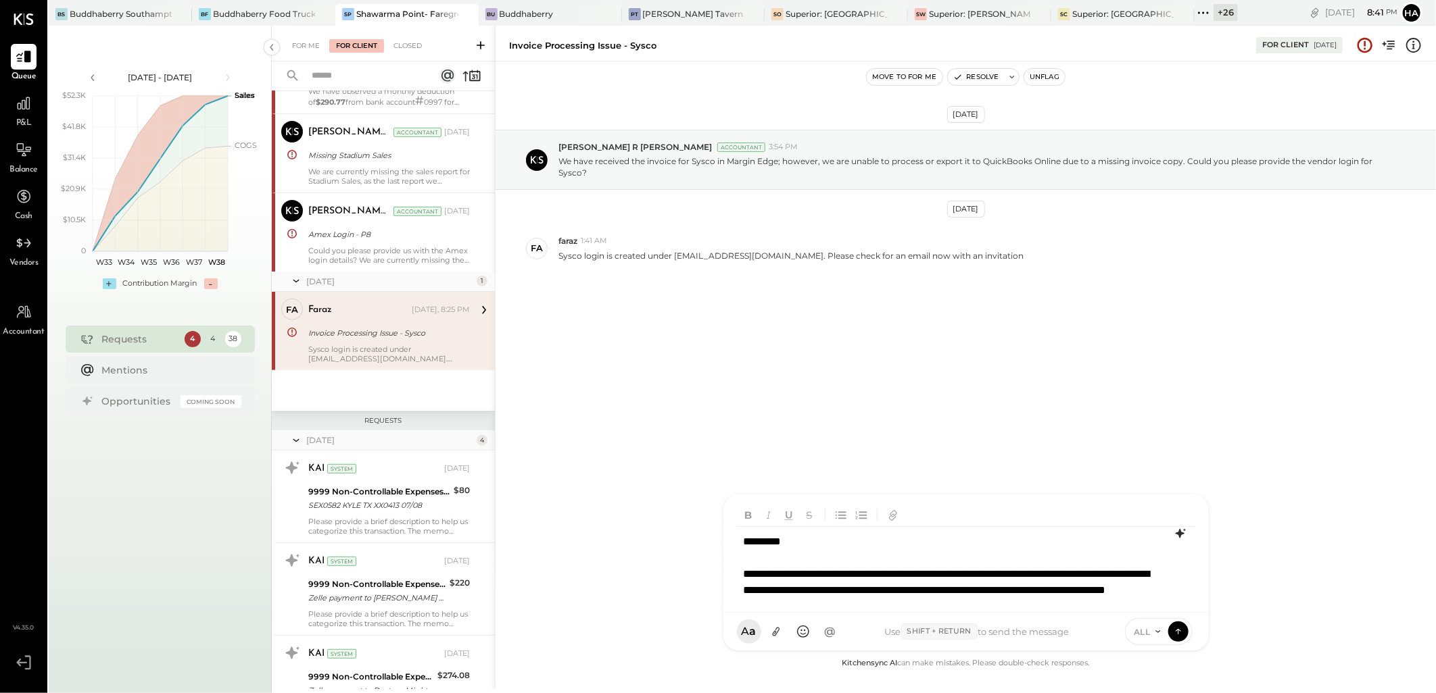
click at [828, 572] on div "**********" at bounding box center [966, 574] width 458 height 94
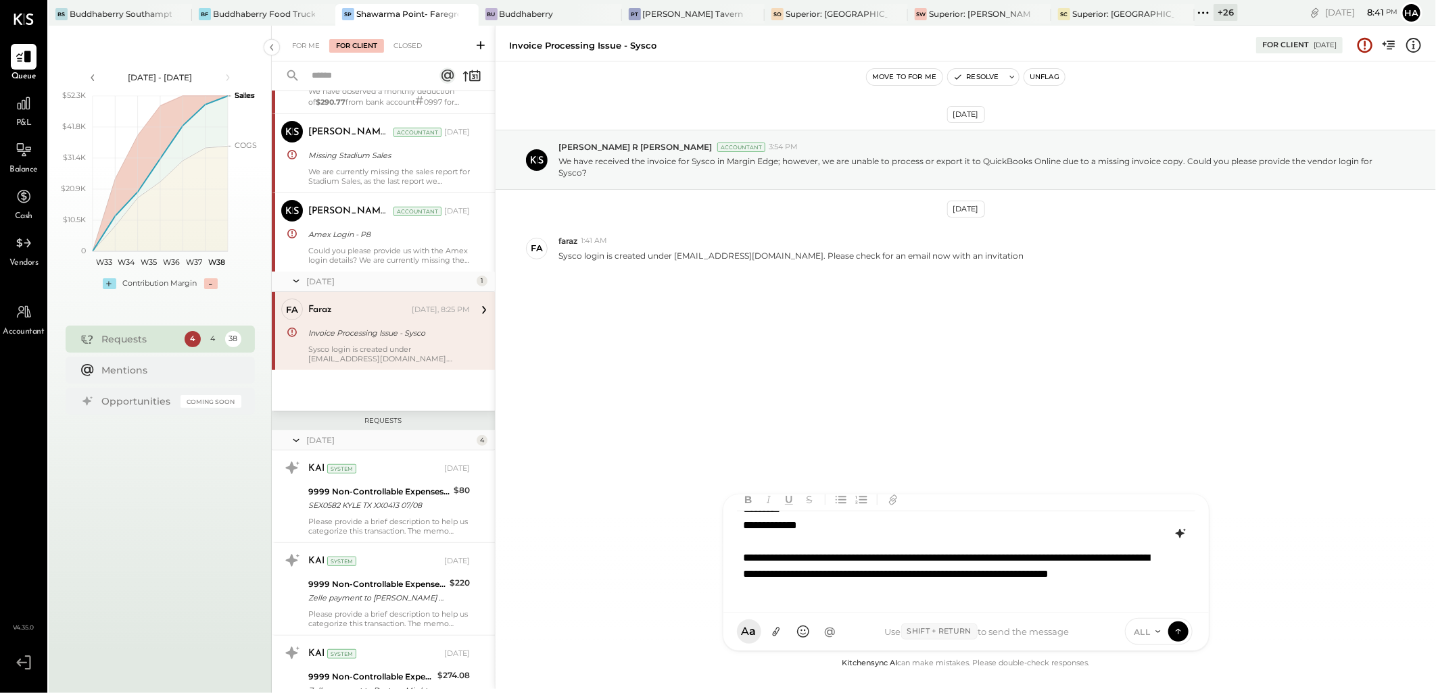
scroll to position [19, 0]
click at [777, 627] on icon at bounding box center [776, 632] width 14 height 14
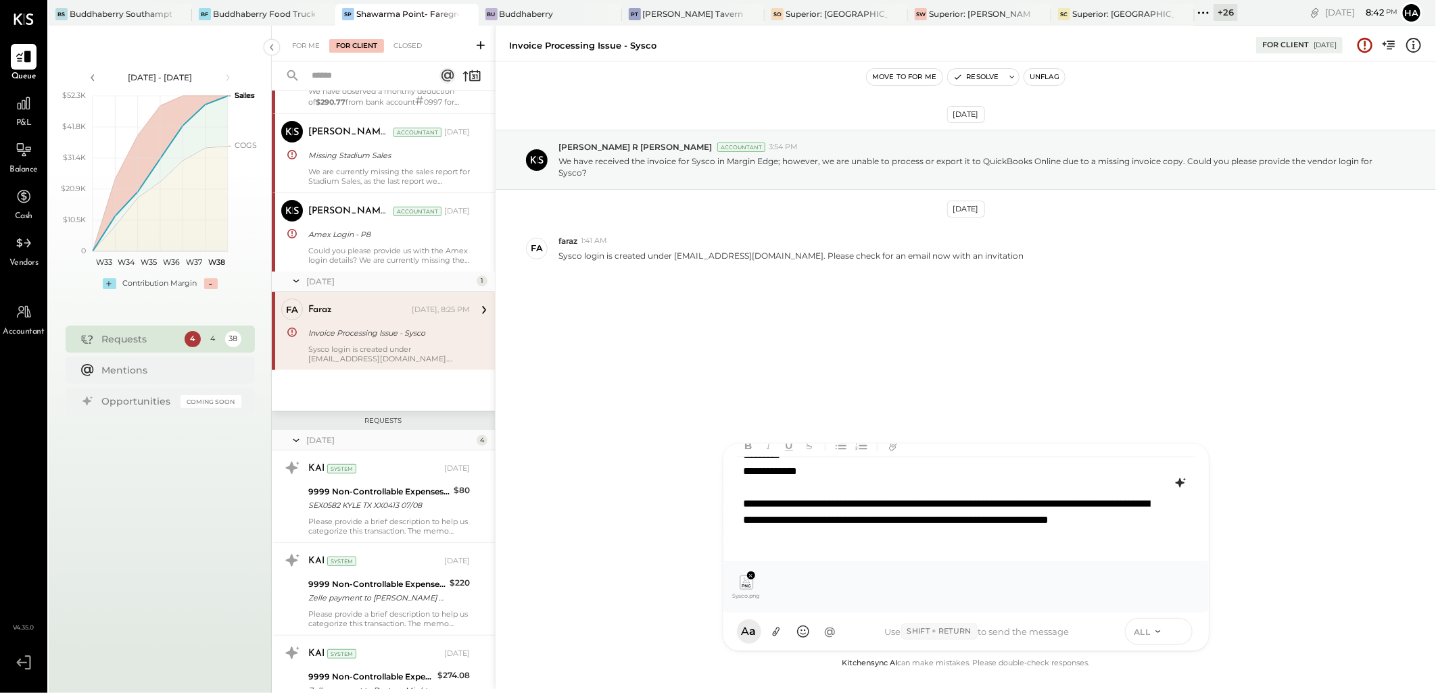
click at [1174, 633] on icon at bounding box center [1178, 632] width 12 height 14
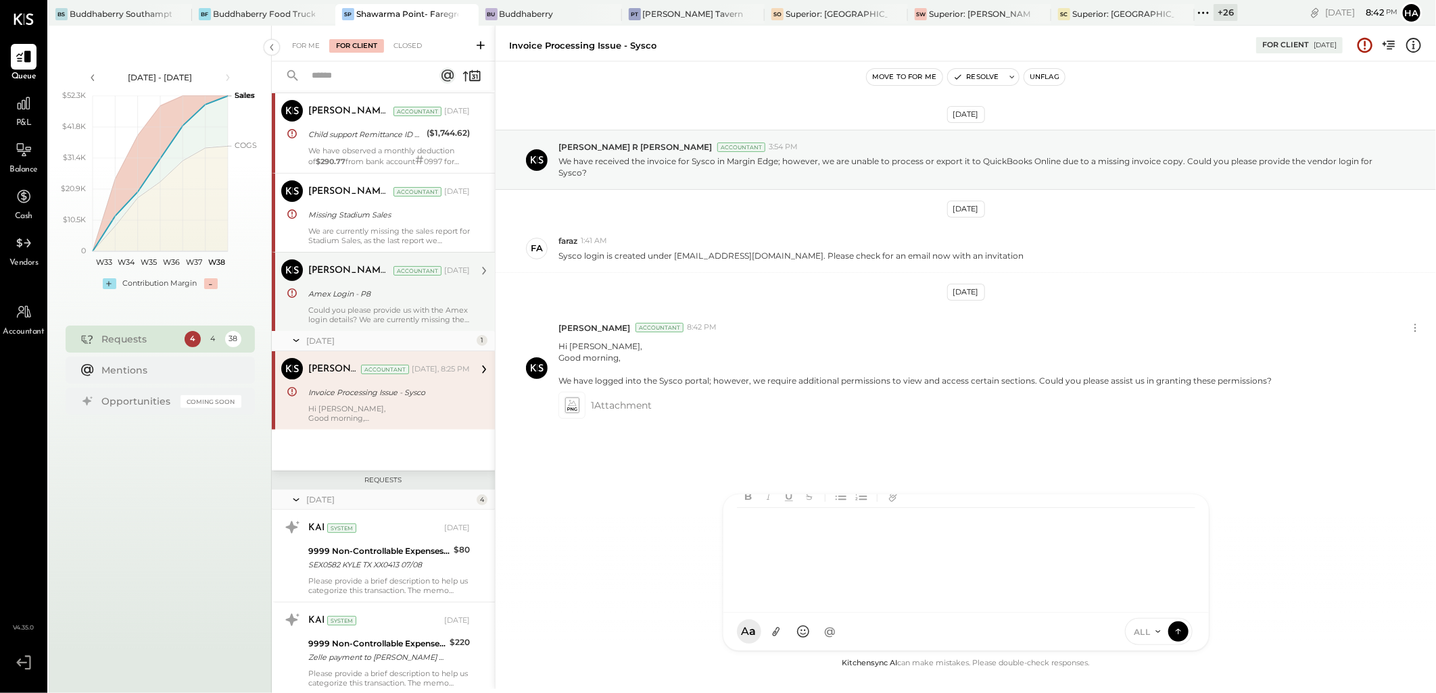
scroll to position [0, 0]
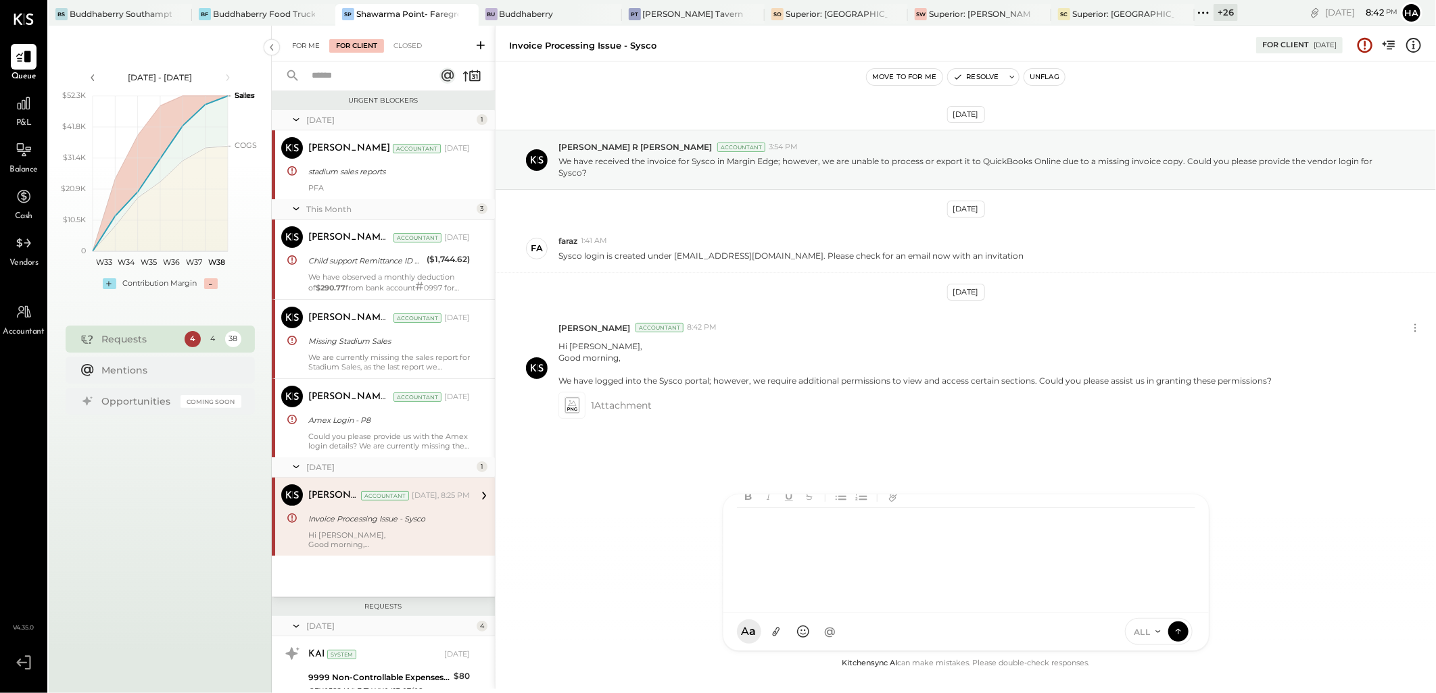
click at [304, 43] on div "For Me" at bounding box center [305, 46] width 41 height 14
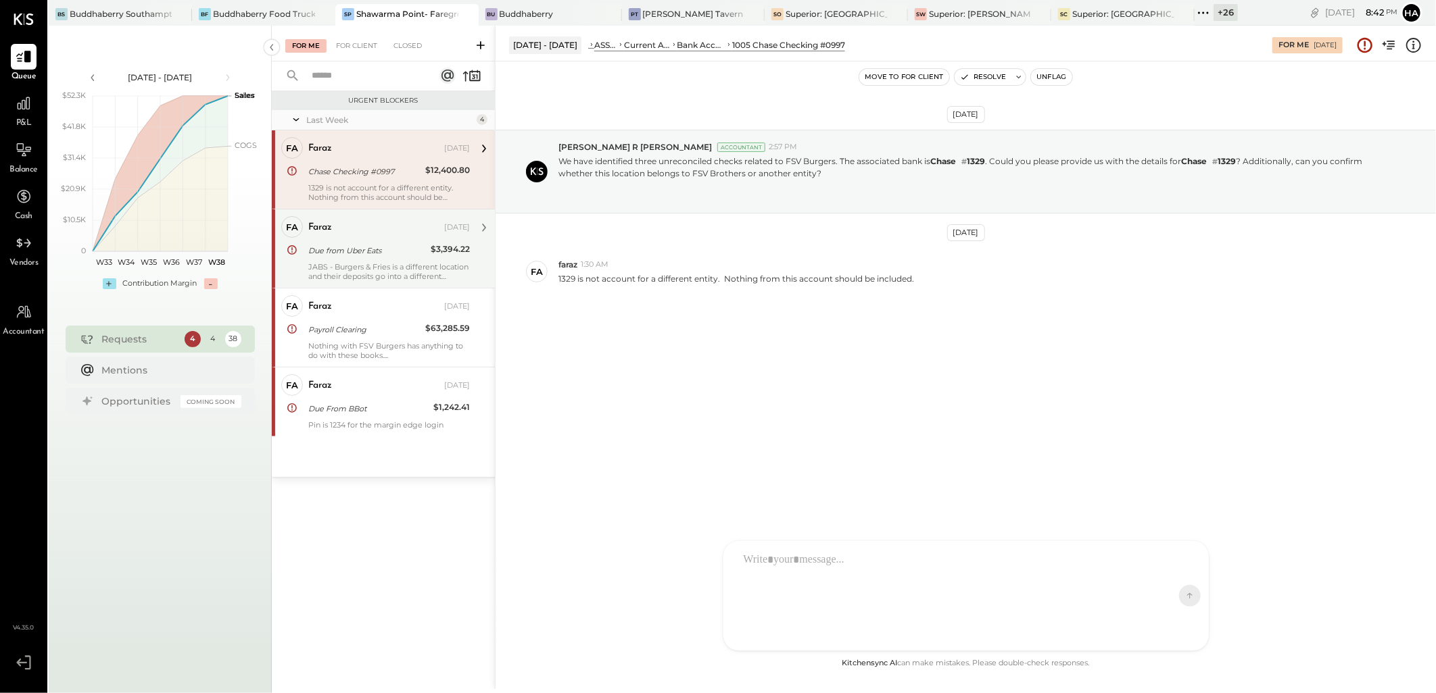
click at [400, 253] on div "Due from Uber Eats" at bounding box center [367, 251] width 118 height 14
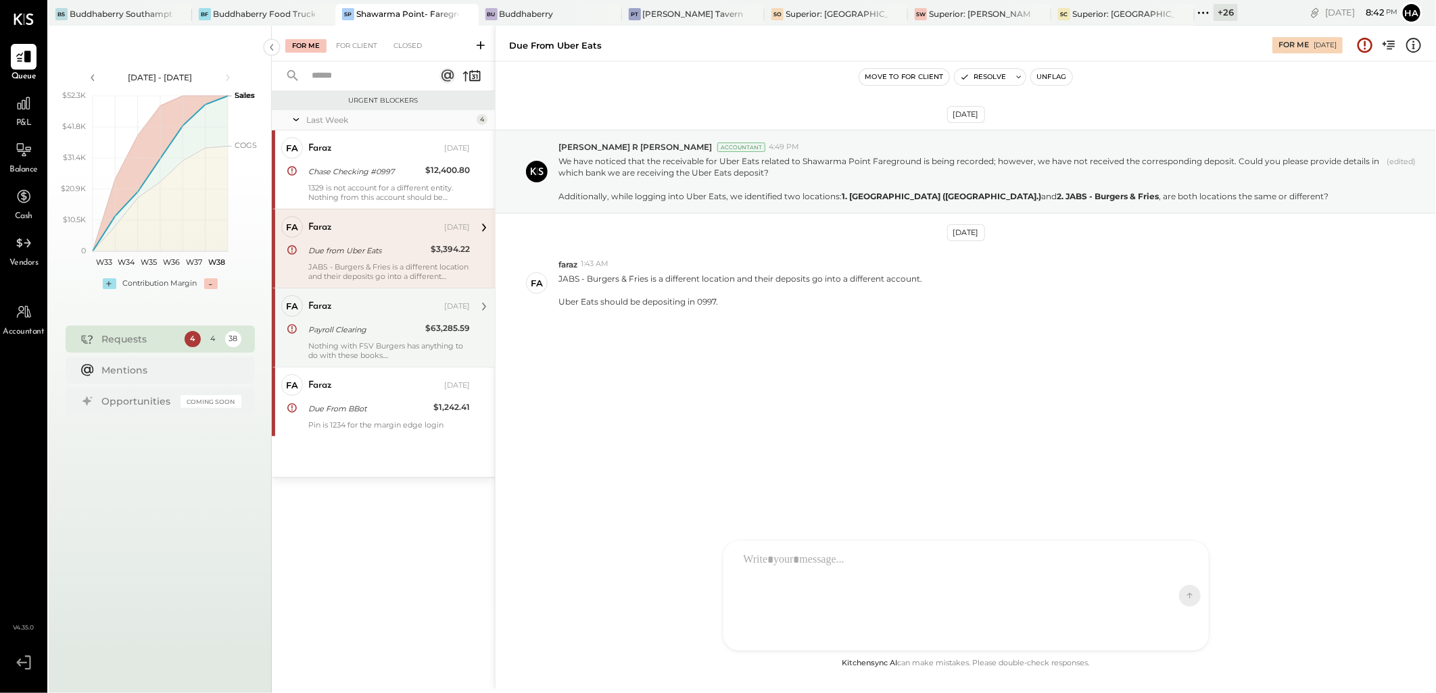
click at [374, 314] on div "faraz [DATE]" at bounding box center [389, 306] width 162 height 19
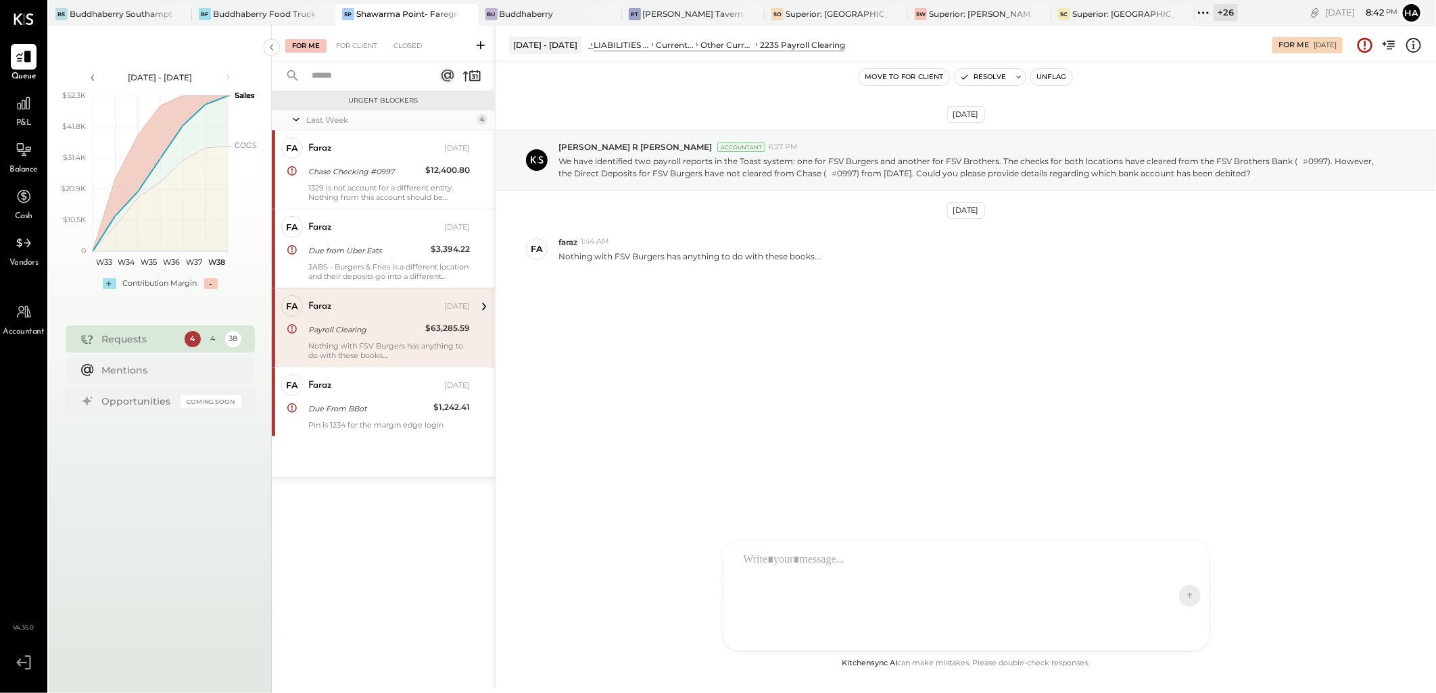
click at [366, 350] on div "Nothing with FSV Burgers has anything to do with these books...." at bounding box center [389, 350] width 162 height 19
click at [367, 380] on div "faraz" at bounding box center [374, 386] width 133 height 14
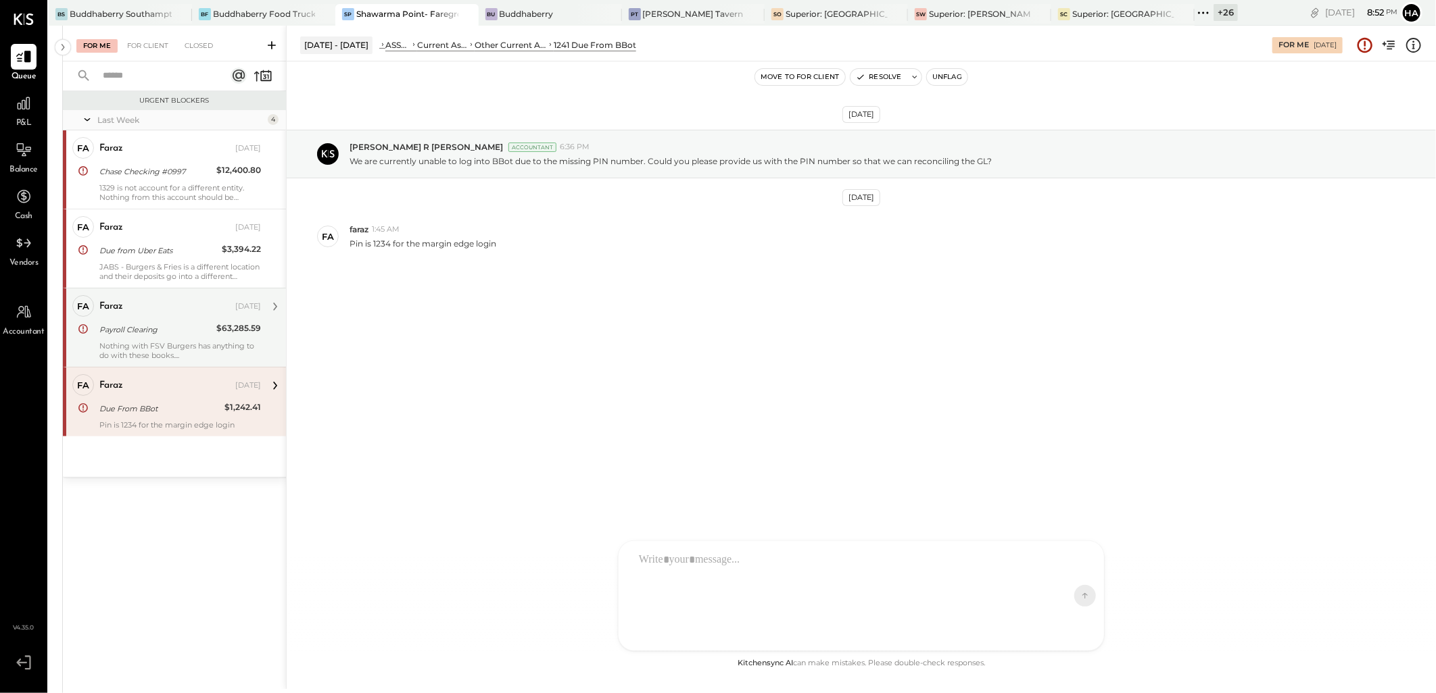
click at [668, 576] on div at bounding box center [849, 595] width 434 height 101
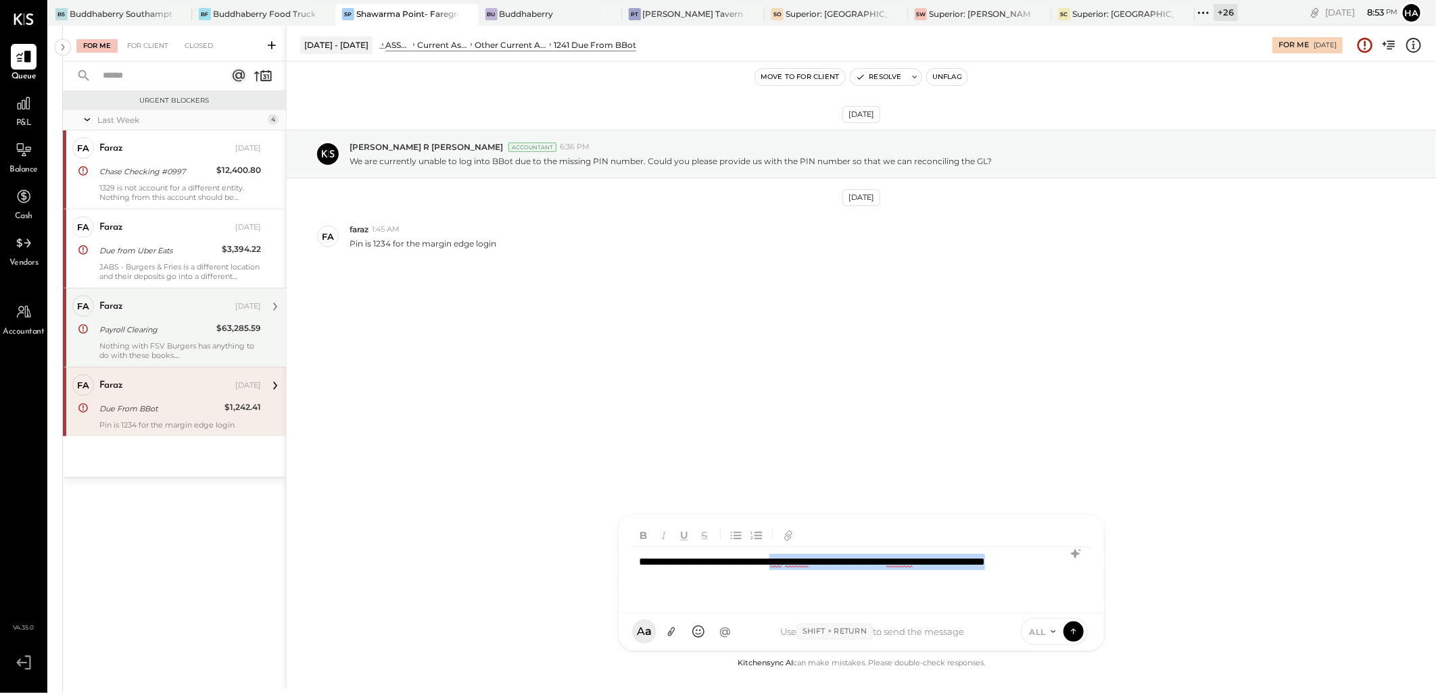
drag, startPoint x: 813, startPoint y: 562, endPoint x: 964, endPoint y: 585, distance: 152.6
click at [964, 585] on div "**********" at bounding box center [861, 574] width 458 height 54
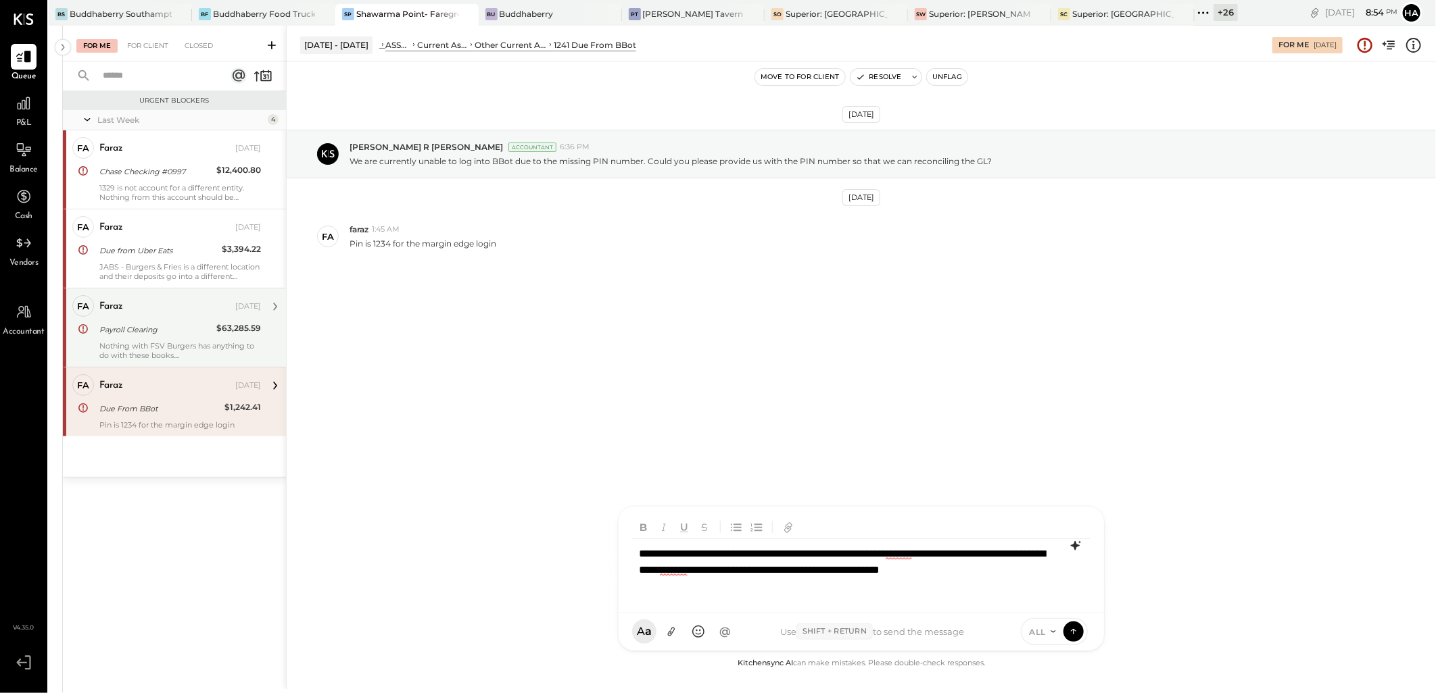
click at [1077, 544] on icon at bounding box center [1075, 546] width 16 height 16
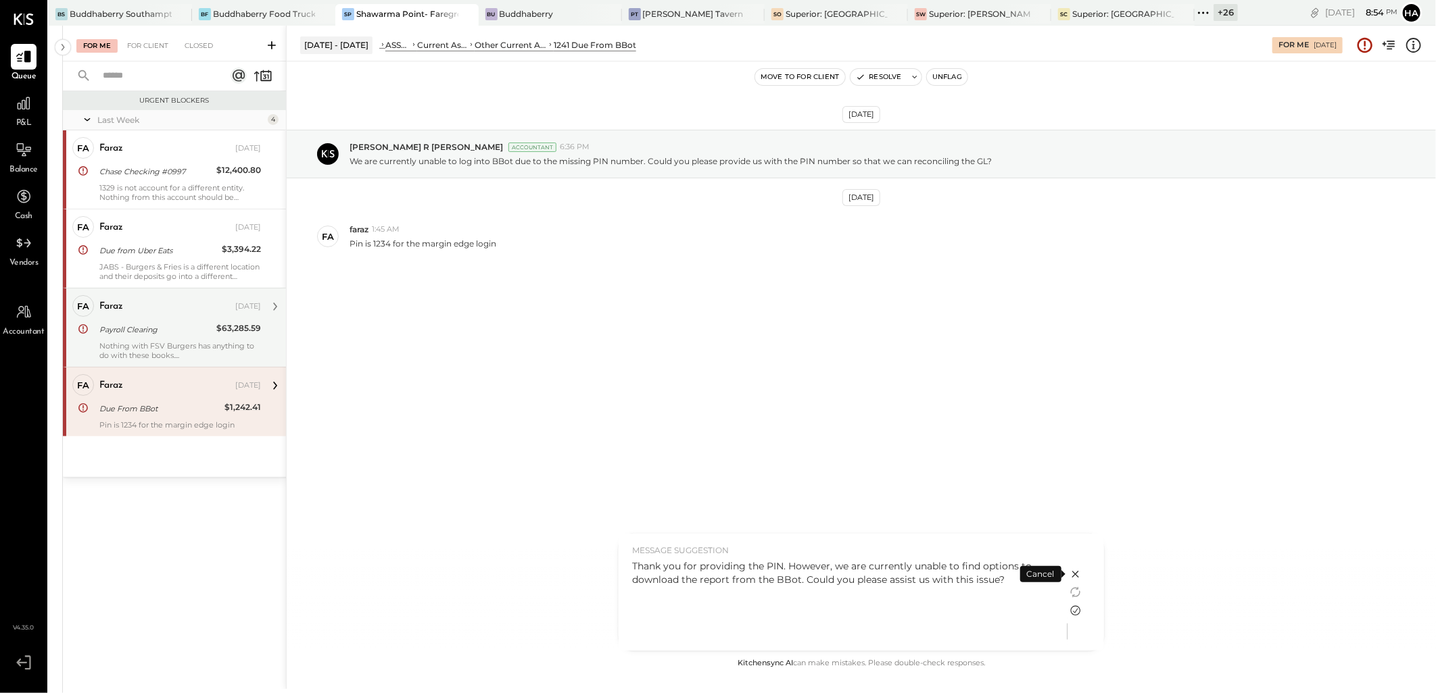
click at [1070, 612] on icon at bounding box center [1075, 611] width 16 height 16
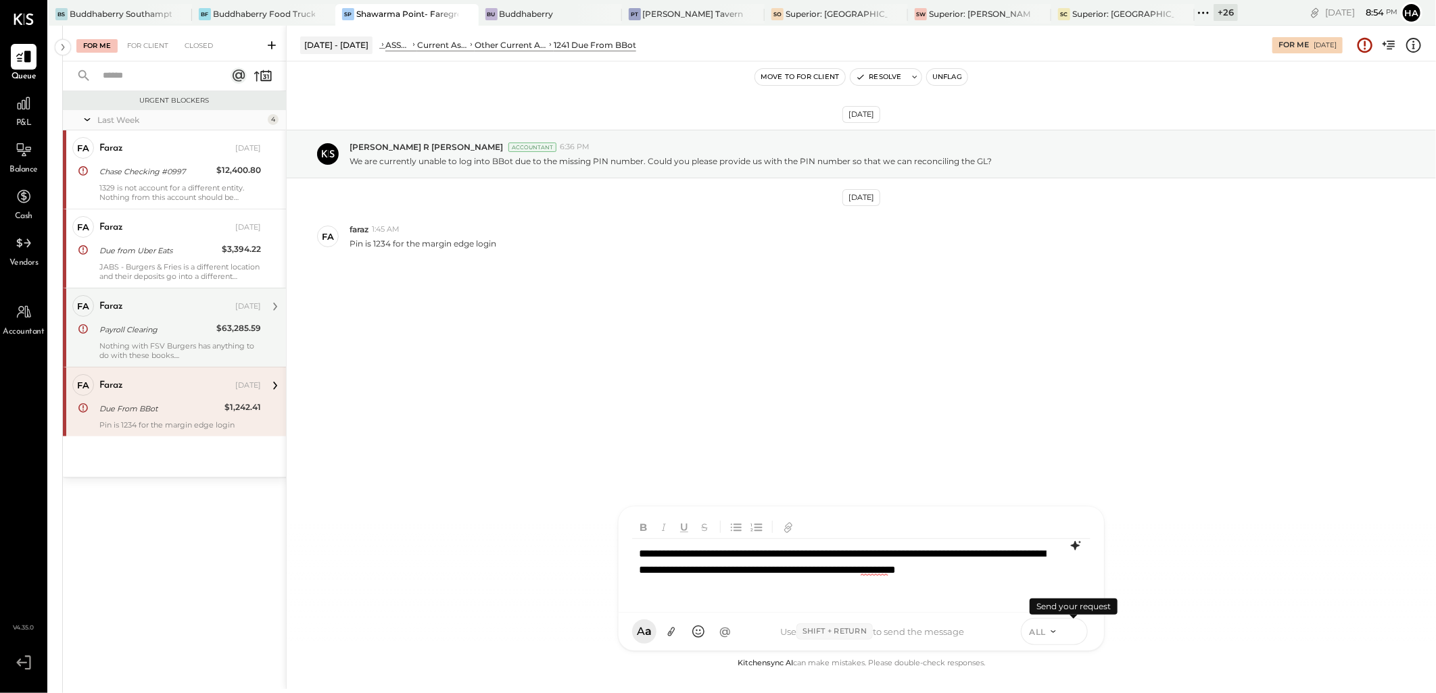
click at [1071, 631] on icon at bounding box center [1073, 630] width 5 height 3
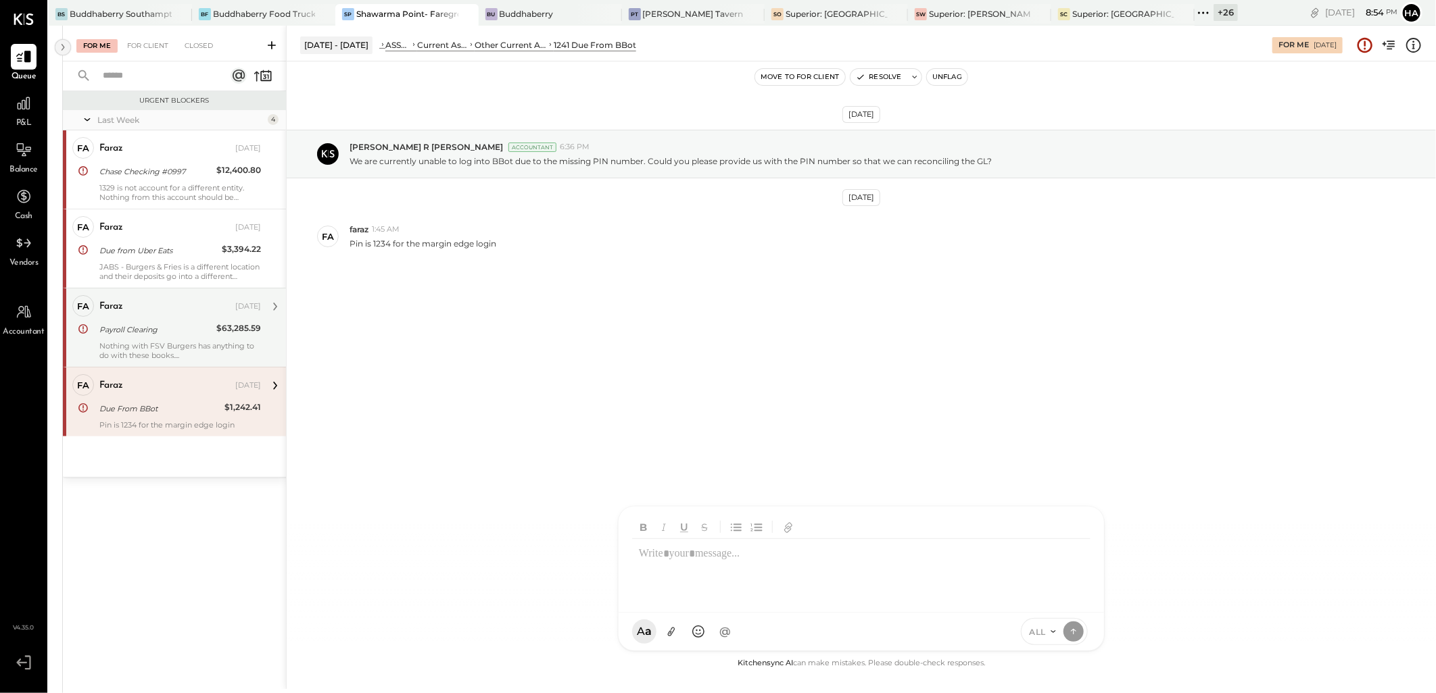
click at [58, 45] on icon at bounding box center [62, 47] width 15 height 24
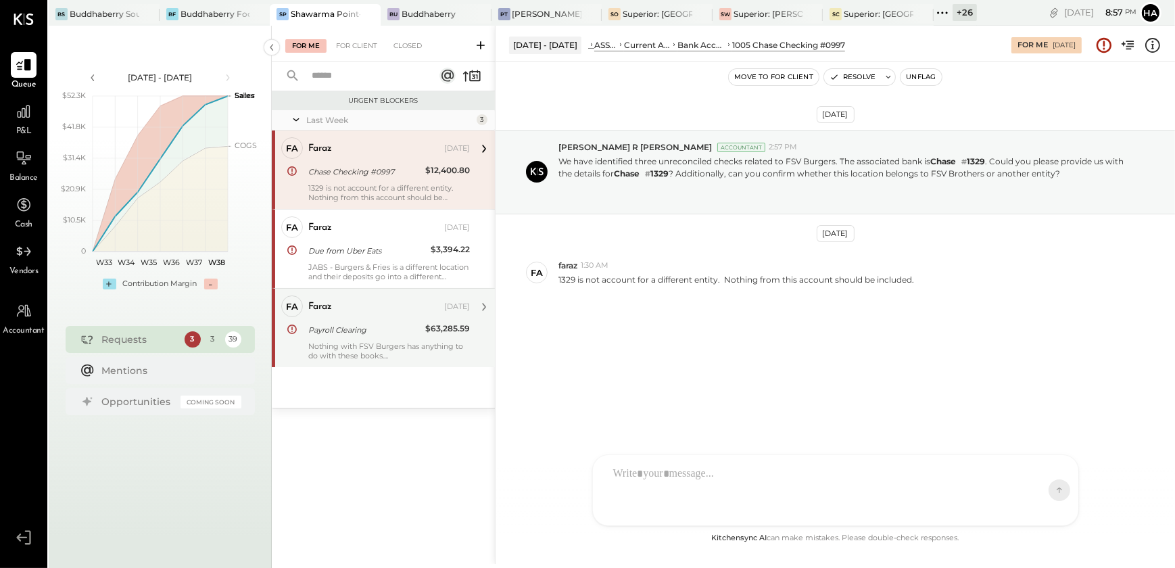
click at [362, 346] on div "Nothing with FSV Burgers has anything to do with these books...." at bounding box center [389, 350] width 162 height 19
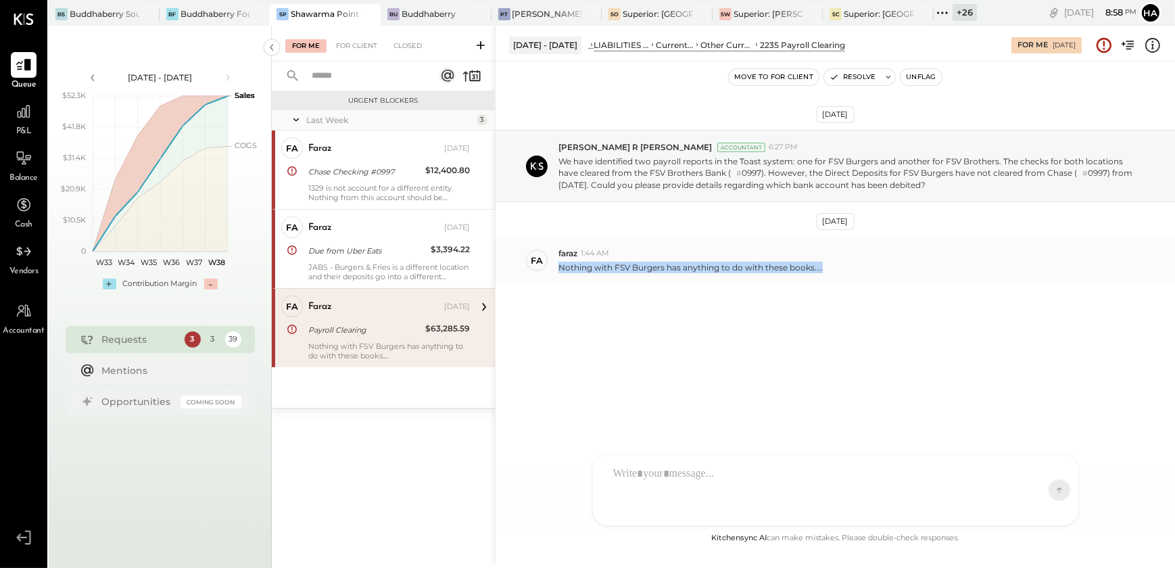
drag, startPoint x: 559, startPoint y: 271, endPoint x: 834, endPoint y: 268, distance: 275.1
click at [834, 268] on div "Nothing with FSV Burgers has anything to do with these books...." at bounding box center [861, 266] width 606 height 14
drag, startPoint x: 834, startPoint y: 268, endPoint x: 783, endPoint y: 344, distance: 91.5
click at [783, 344] on div "[DATE][STREET_ADDRESS][PERSON_NAME] [PERSON_NAME] Accountant 6:27 PM We have id…" at bounding box center [834, 240] width 679 height 290
drag, startPoint x: 557, startPoint y: 269, endPoint x: 832, endPoint y: 284, distance: 275.5
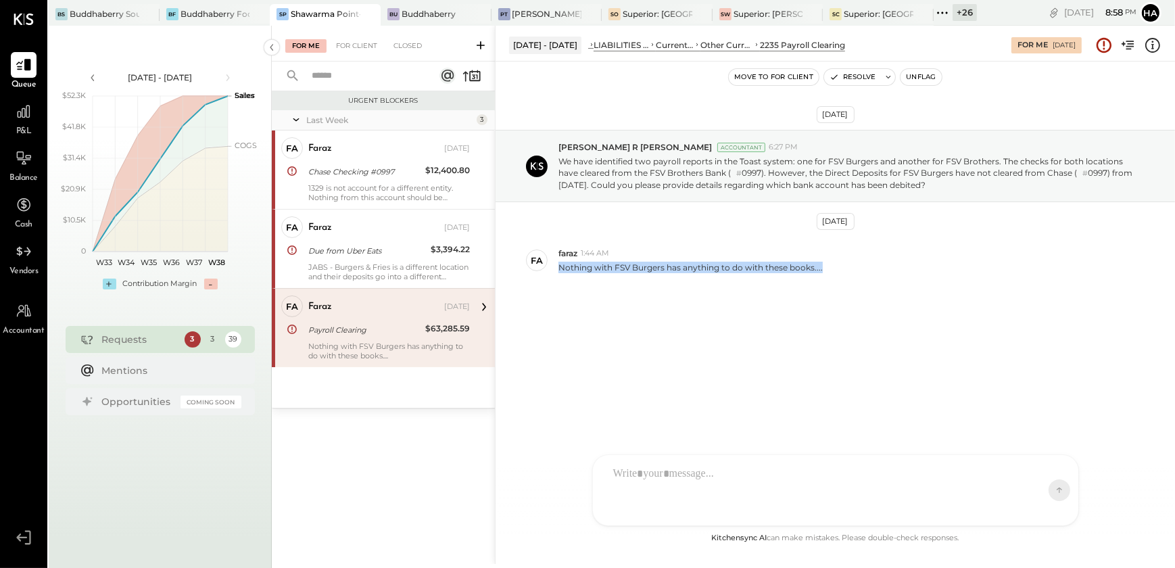
click at [832, 284] on div "[DATE][STREET_ADDRESS][PERSON_NAME] [PERSON_NAME] Accountant 6:27 PM We have id…" at bounding box center [834, 240] width 679 height 290
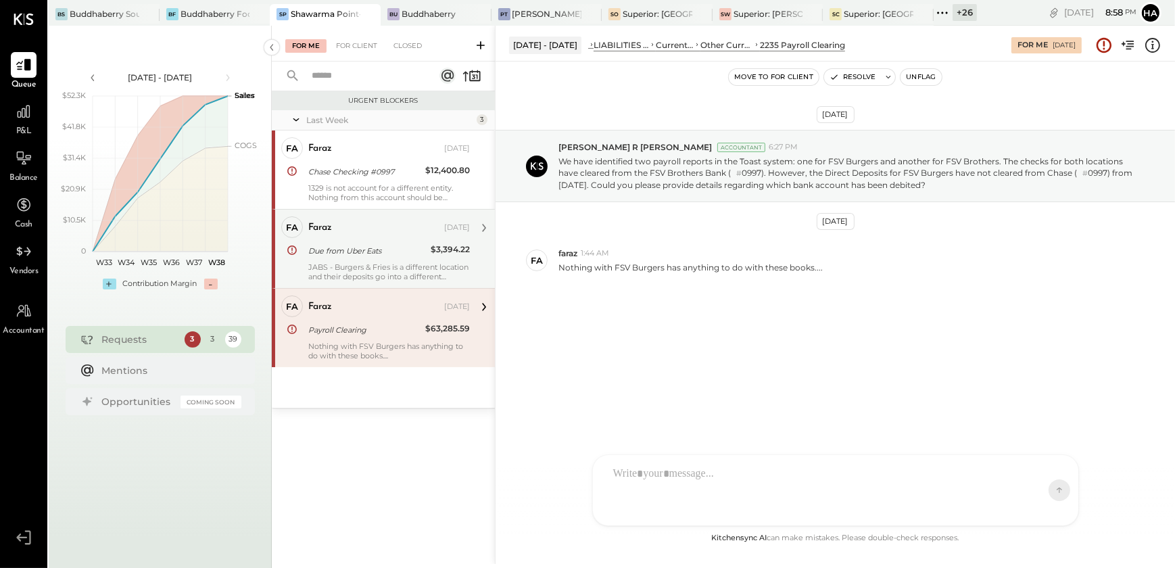
click at [354, 267] on div "JABS - Burgers & Fries is a different location and their deposits go into a dif…" at bounding box center [389, 271] width 162 height 19
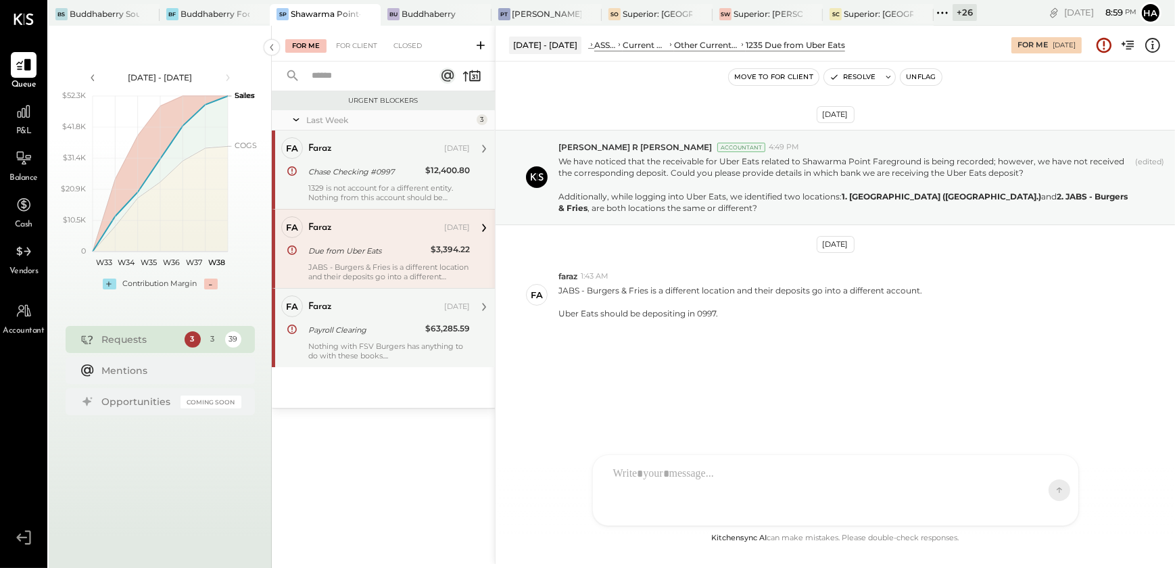
click at [395, 193] on div "1329 is not account for a different entity. Nothing from this account should be…" at bounding box center [389, 192] width 162 height 19
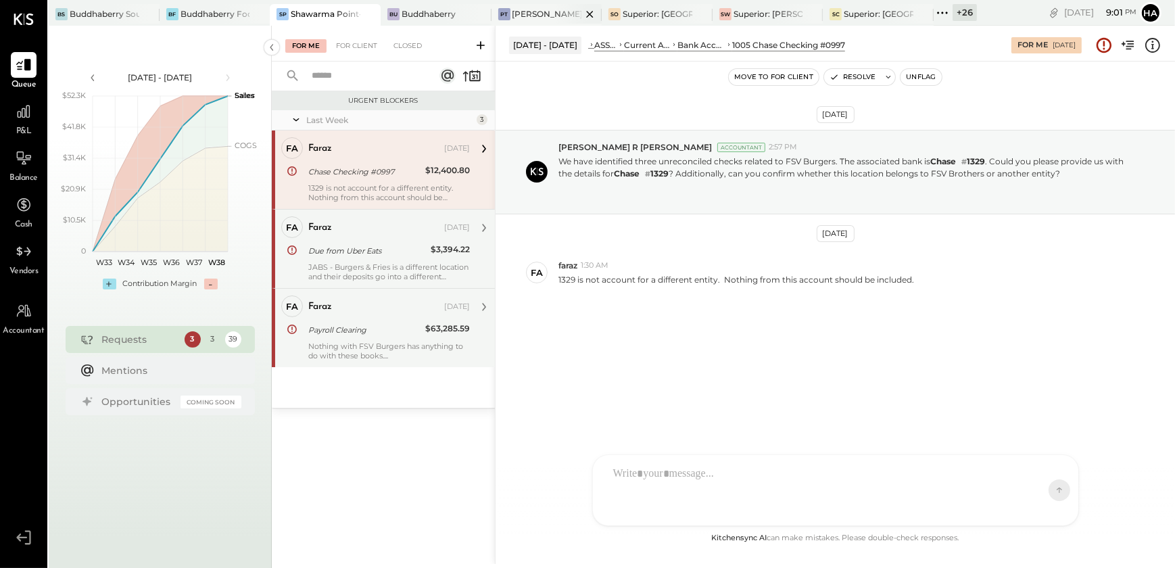
click at [527, 17] on div "[PERSON_NAME] Tavern" at bounding box center [547, 13] width 70 height 11
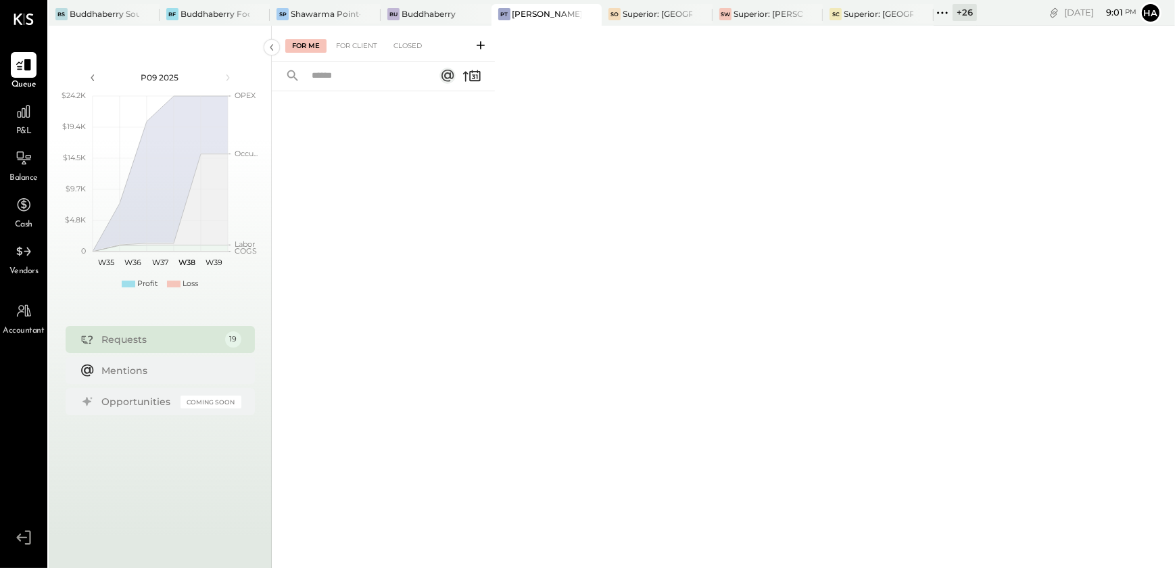
click at [967, 14] on div "+ 26" at bounding box center [964, 12] width 24 height 17
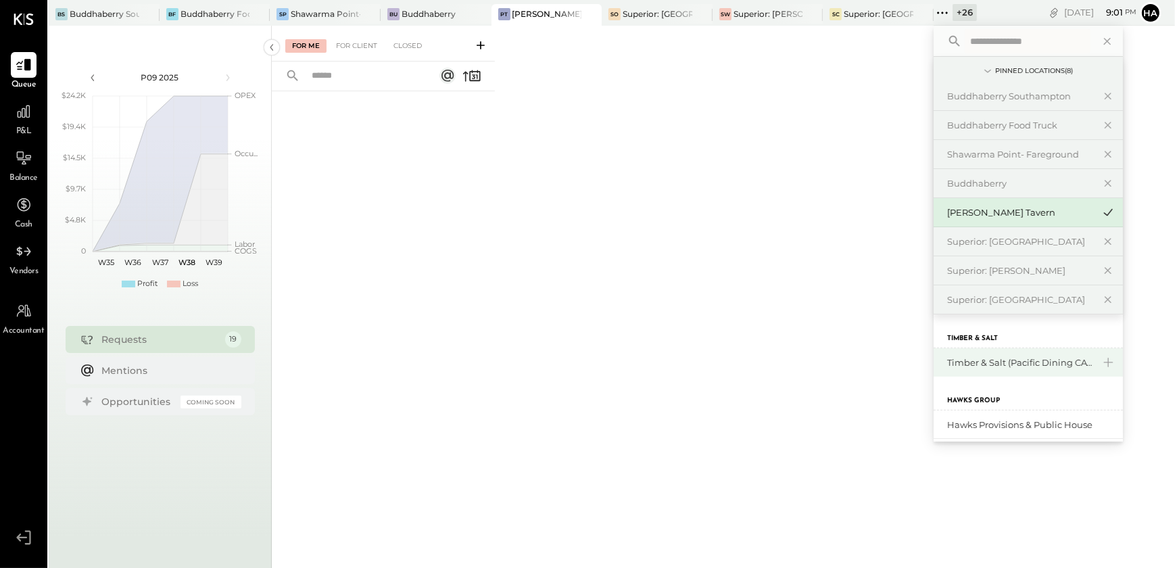
click at [996, 356] on div "Timber & Salt (Pacific Dining CA1 LLC)" at bounding box center [1020, 362] width 146 height 13
